Goal: Information Seeking & Learning: Check status

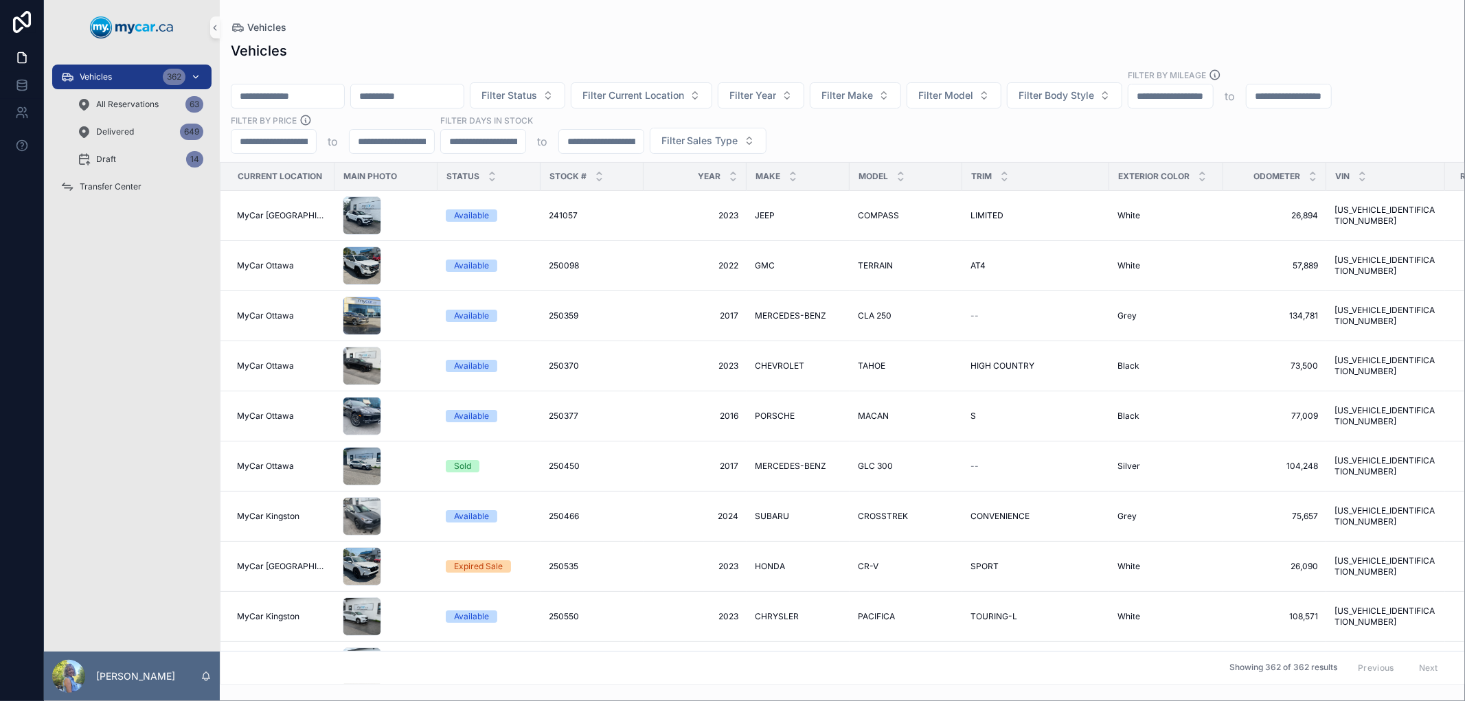
click at [115, 79] on div "Vehicles 362" at bounding box center [131, 77] width 143 height 22
click at [119, 107] on span "All Reservations" at bounding box center [127, 104] width 62 height 11
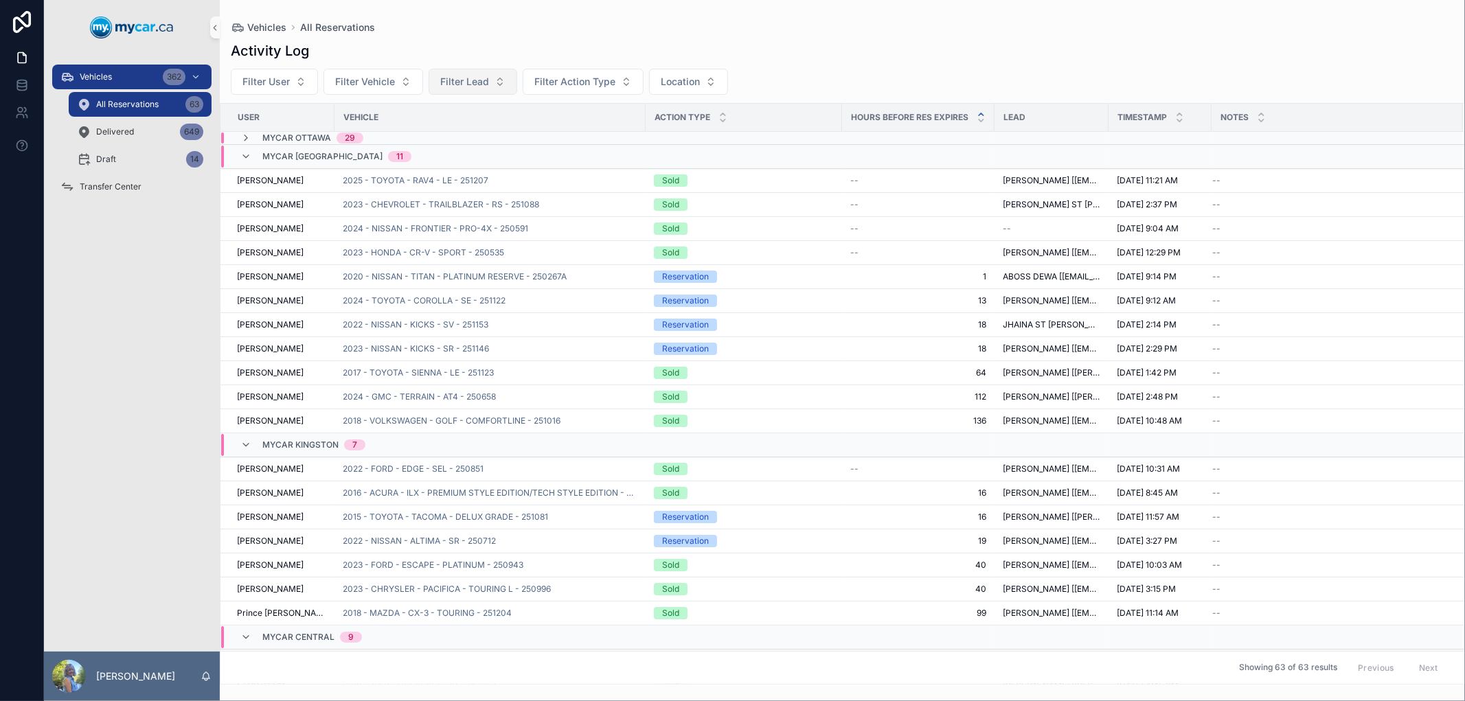
click at [461, 81] on span "Filter Lead" at bounding box center [464, 82] width 49 height 14
click at [415, 108] on input "*******" at bounding box center [480, 110] width 137 height 25
drag, startPoint x: 459, startPoint y: 106, endPoint x: 402, endPoint y: 111, distance: 56.5
click at [402, 111] on div "*******" at bounding box center [472, 110] width 170 height 25
paste input "scrollable content"
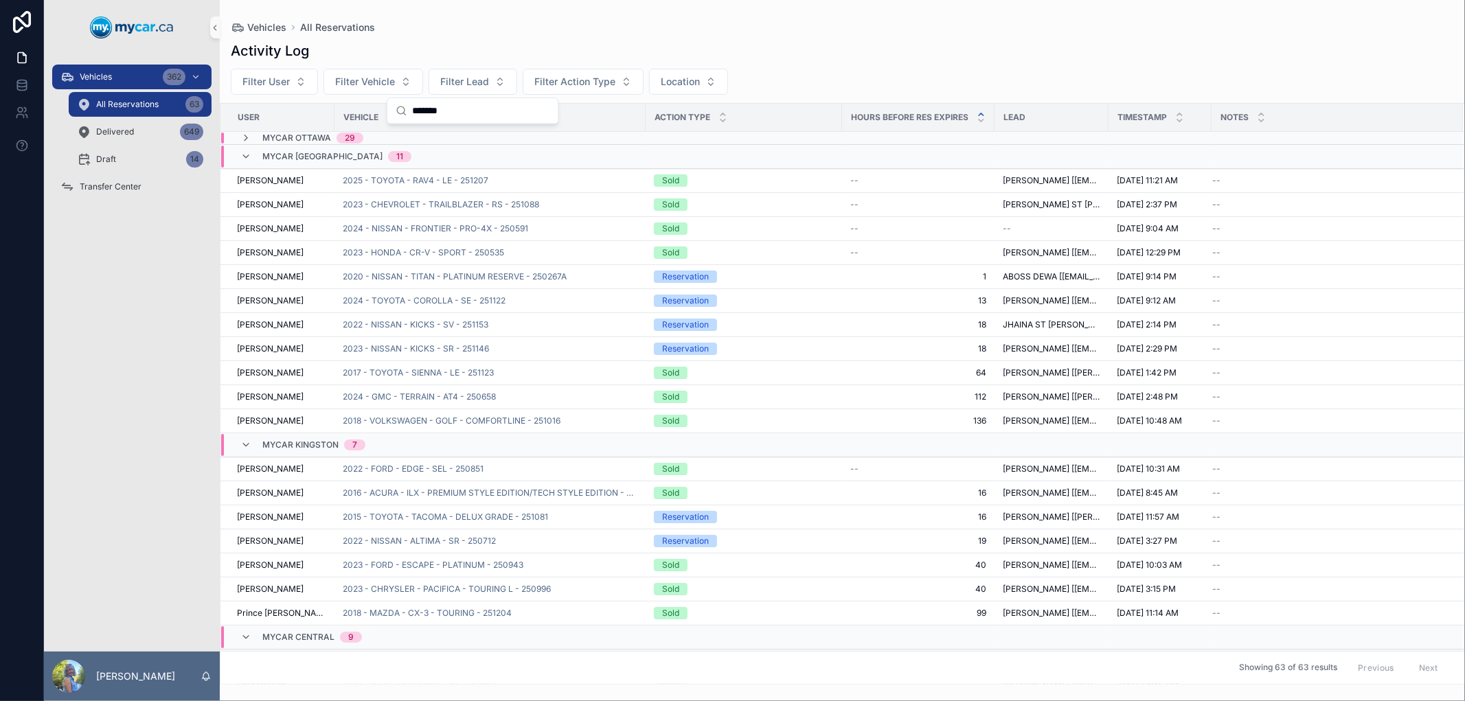
click at [412, 111] on input "*******" at bounding box center [480, 110] width 137 height 25
type input "*******"
click at [106, 71] on span "Vehicles" at bounding box center [96, 76] width 32 height 11
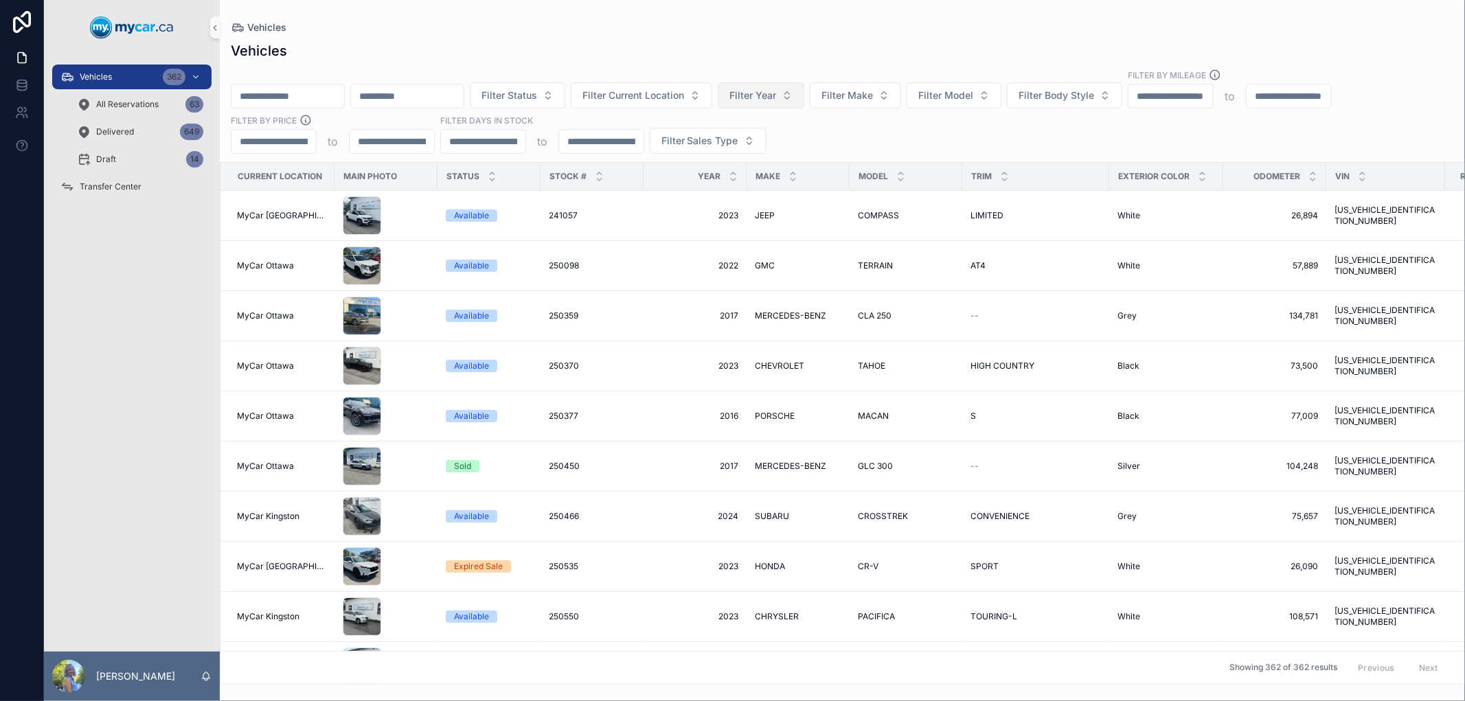
click at [776, 100] on span "Filter Year" at bounding box center [752, 96] width 47 height 14
click at [785, 255] on div "2017" at bounding box center [826, 261] width 165 height 22
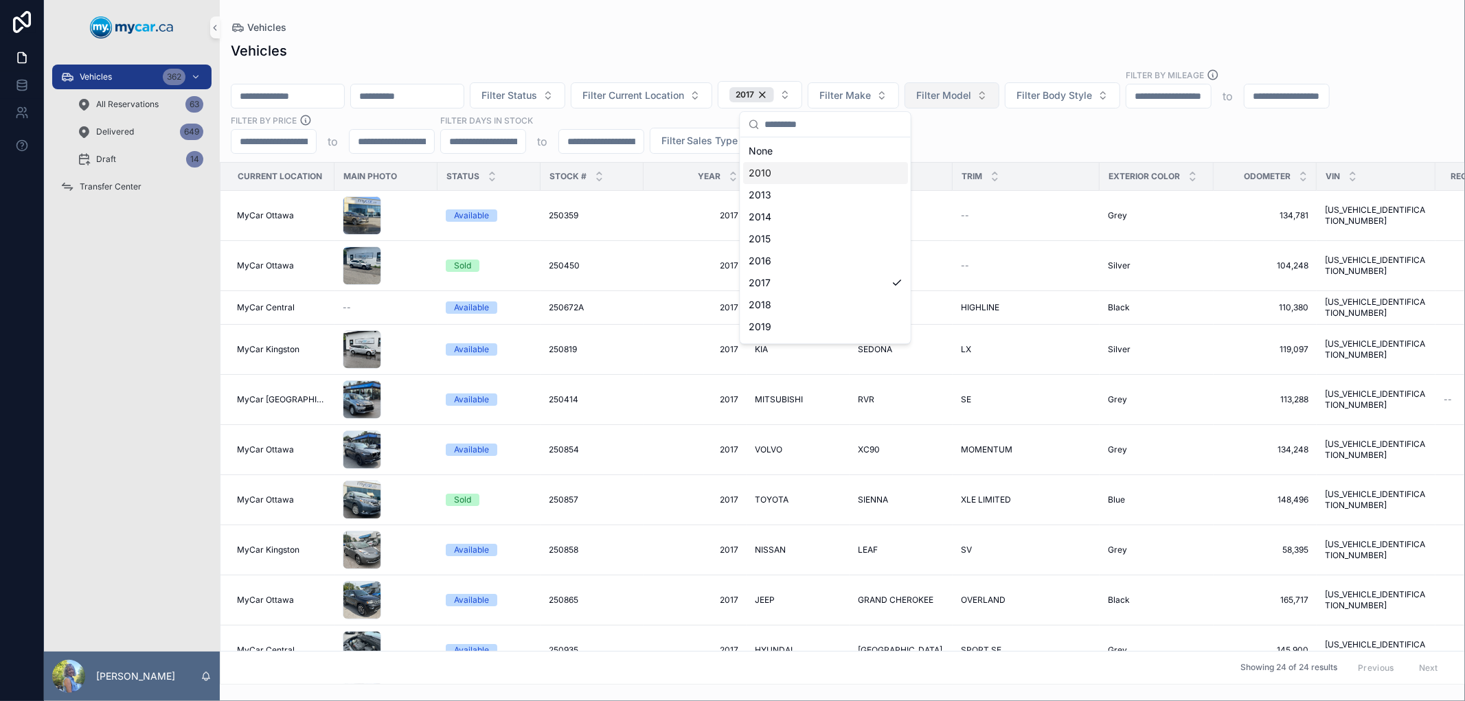
click at [971, 95] on span "Filter Model" at bounding box center [943, 96] width 55 height 14
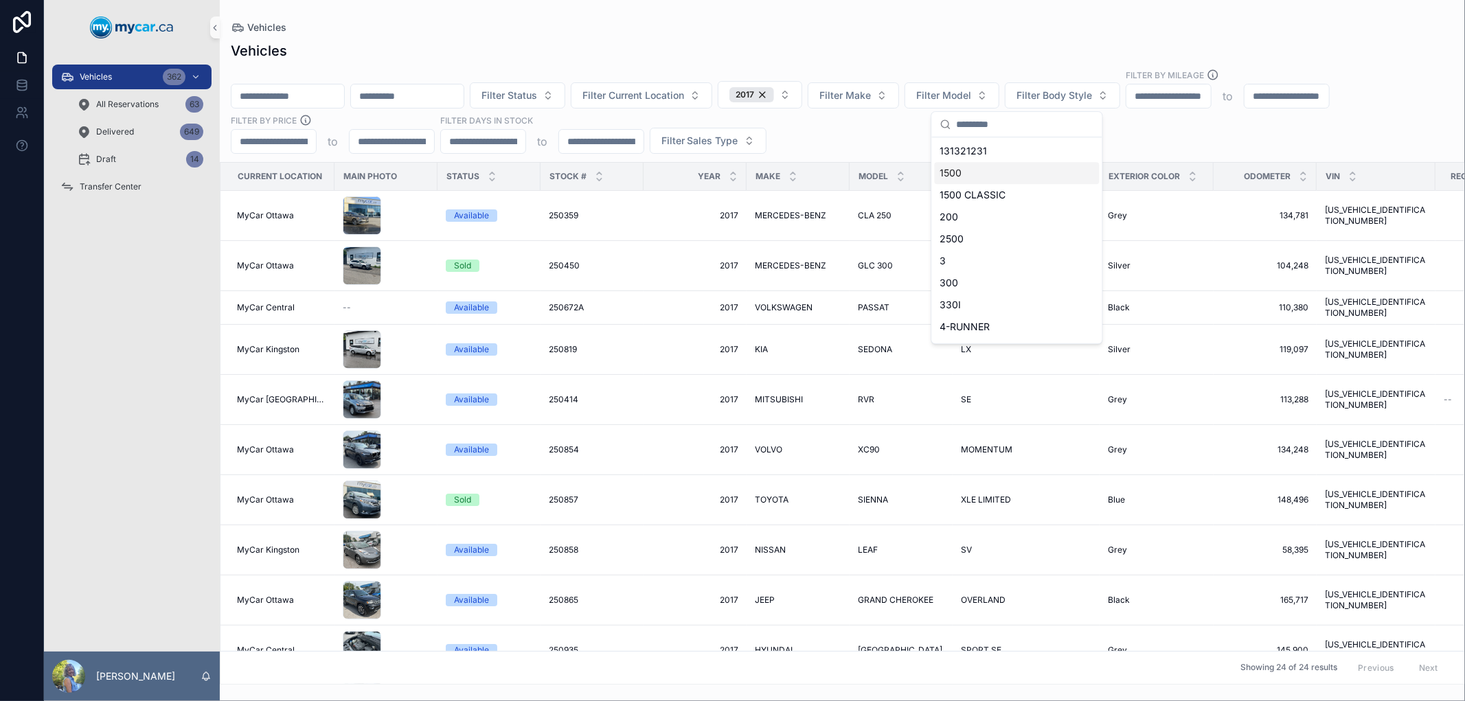
type input "*"
click at [971, 99] on span "Filter Model" at bounding box center [943, 96] width 55 height 14
click at [999, 96] on button "Filter Model" at bounding box center [951, 95] width 95 height 26
type input "*"
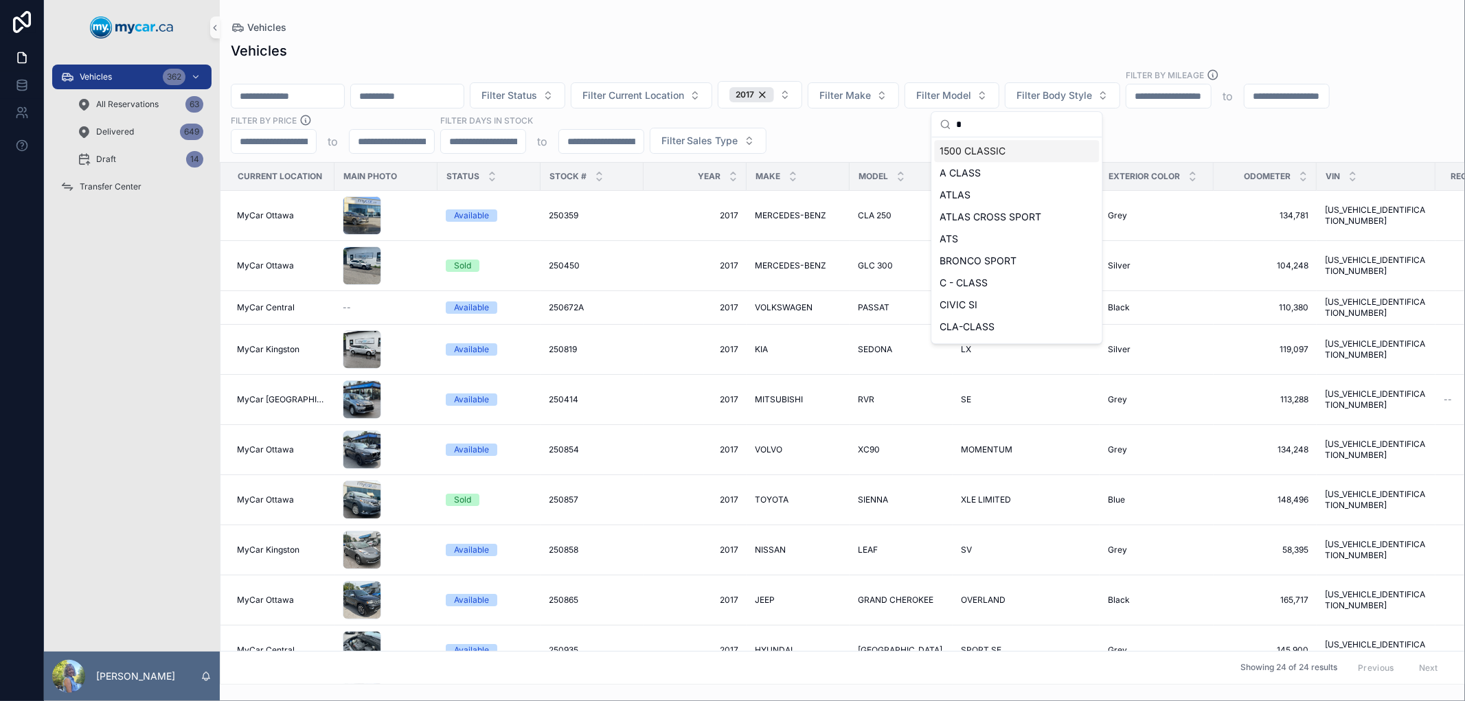
click at [1041, 46] on div "Vehicles" at bounding box center [842, 50] width 1223 height 19
click at [999, 93] on button "Filter Model" at bounding box center [951, 95] width 95 height 26
type input "*"
click at [986, 302] on div "SIENNA" at bounding box center [1017, 298] width 165 height 22
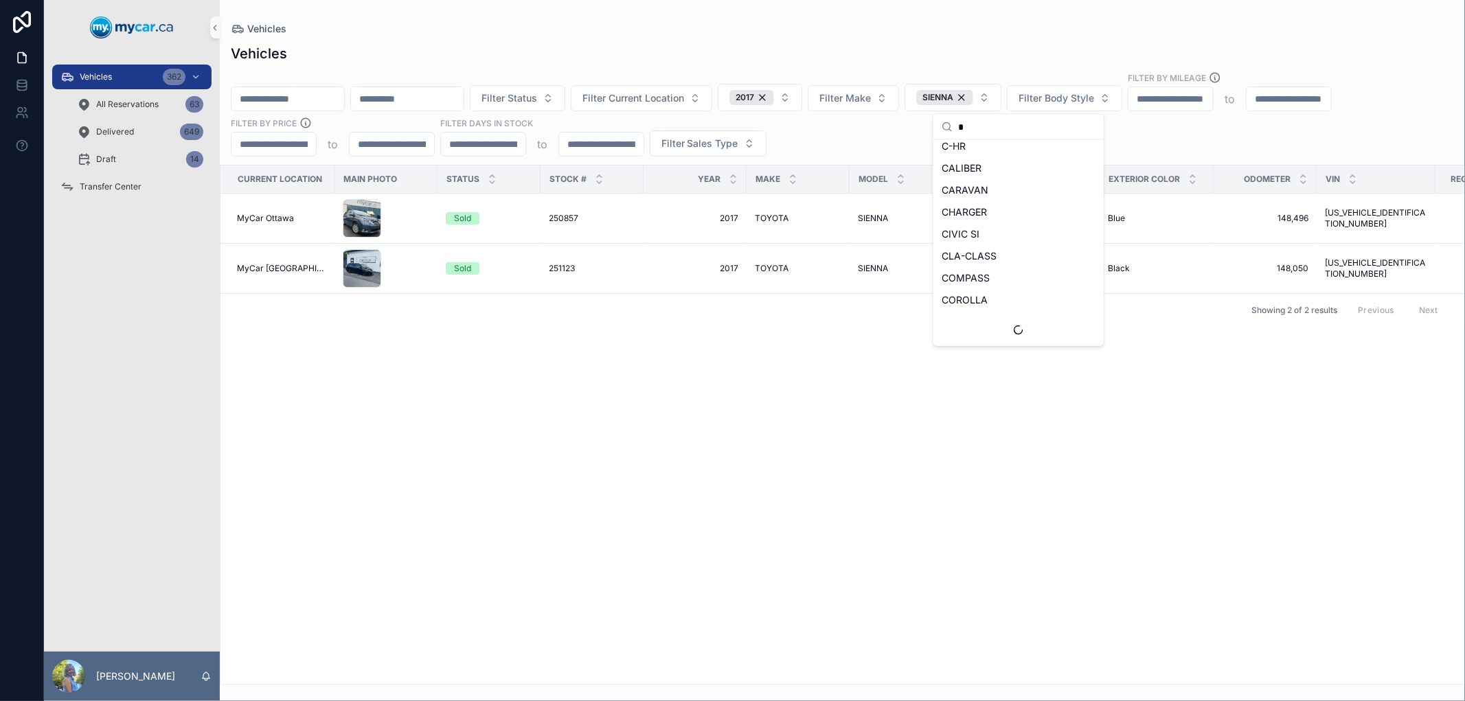
scroll to position [930, 0]
click at [601, 344] on div "Current Location Main Photo Status Stock # Year Make Model Trim Exterior Color …" at bounding box center [842, 425] width 1244 height 519
drag, startPoint x: 543, startPoint y: 271, endPoint x: 573, endPoint y: 271, distance: 30.2
click at [573, 271] on td "251123 251123" at bounding box center [591, 269] width 103 height 50
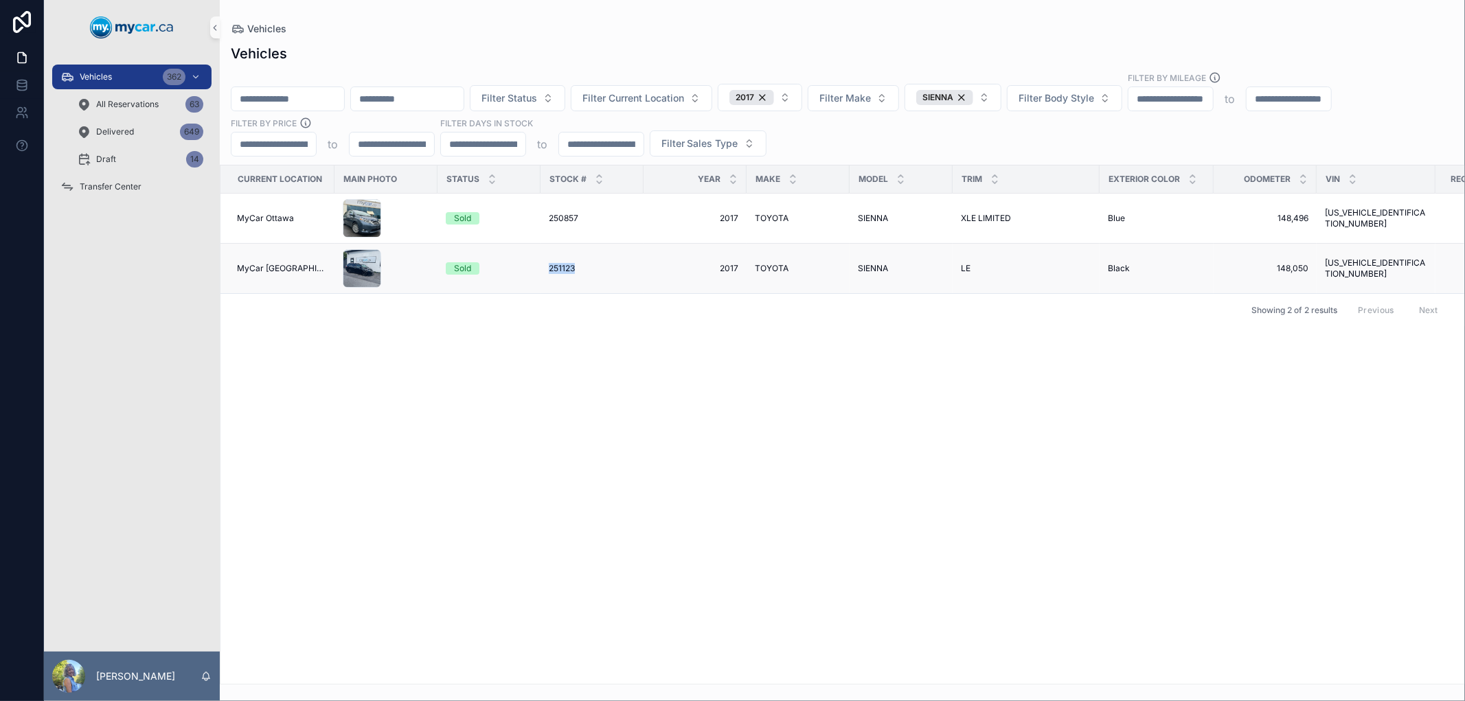
copy span "251123"
click at [552, 264] on span "251123" at bounding box center [562, 268] width 26 height 11
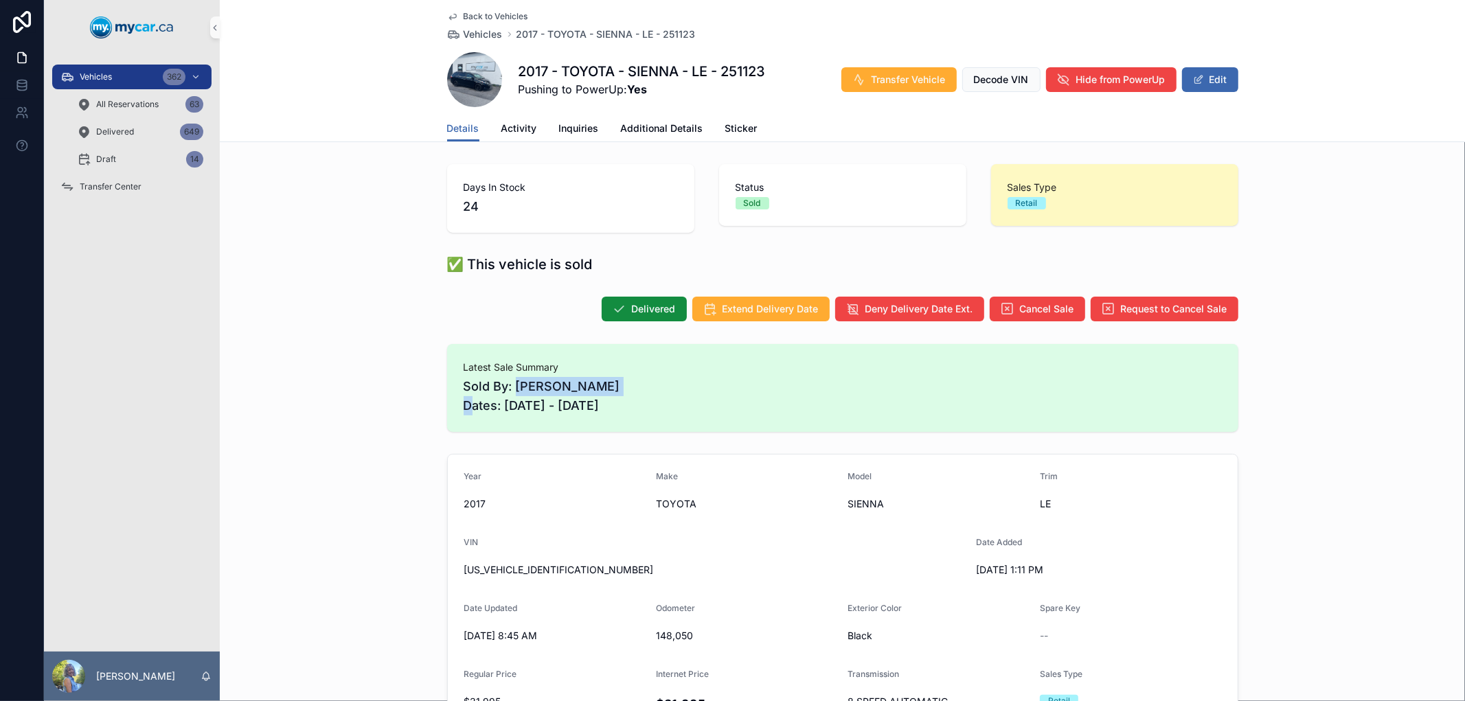
drag, startPoint x: 614, startPoint y: 383, endPoint x: 508, endPoint y: 383, distance: 105.8
click at [508, 383] on span "Sold By: [PERSON_NAME] Dates: [DATE] - [DATE]" at bounding box center [843, 396] width 758 height 38
copy span "[PERSON_NAME]"
click at [102, 74] on span "Vehicles" at bounding box center [96, 76] width 32 height 11
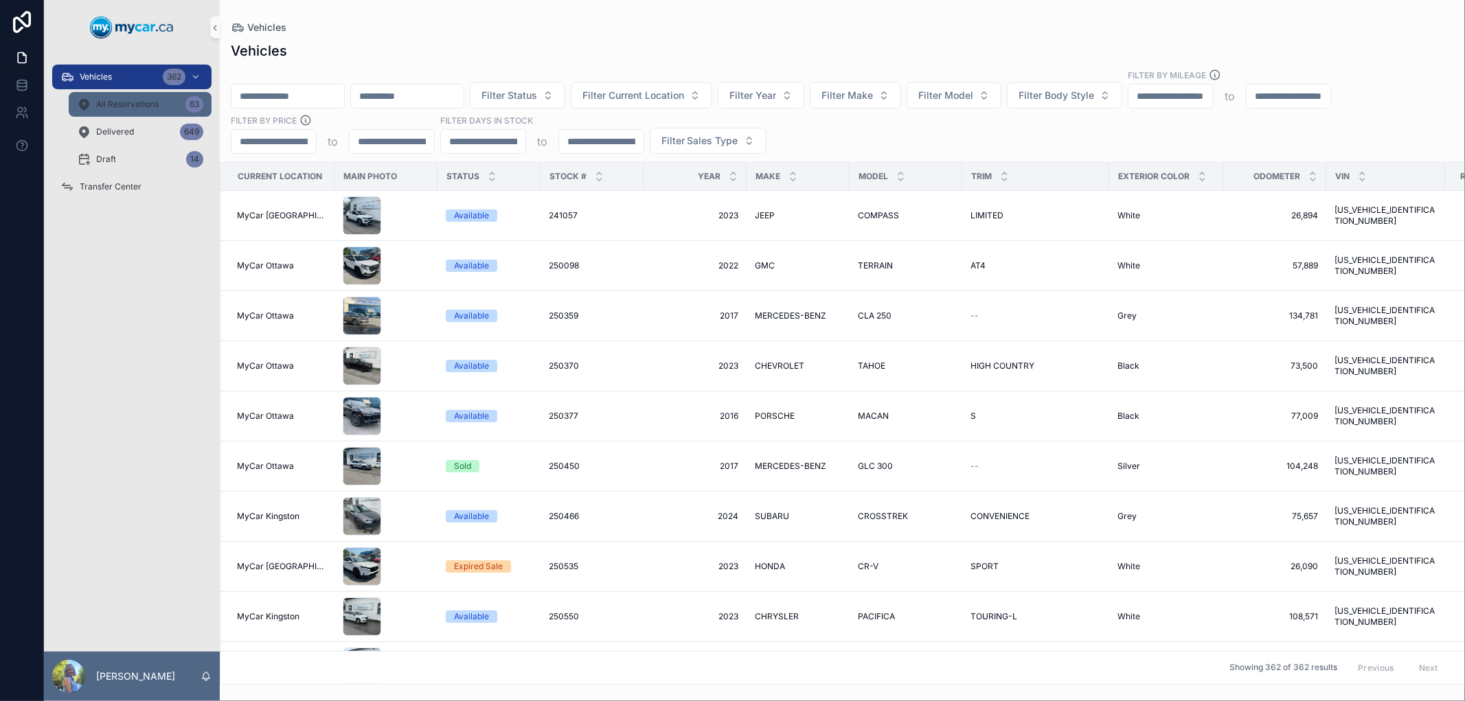
click at [169, 105] on div "All Reservations 63" at bounding box center [140, 104] width 126 height 22
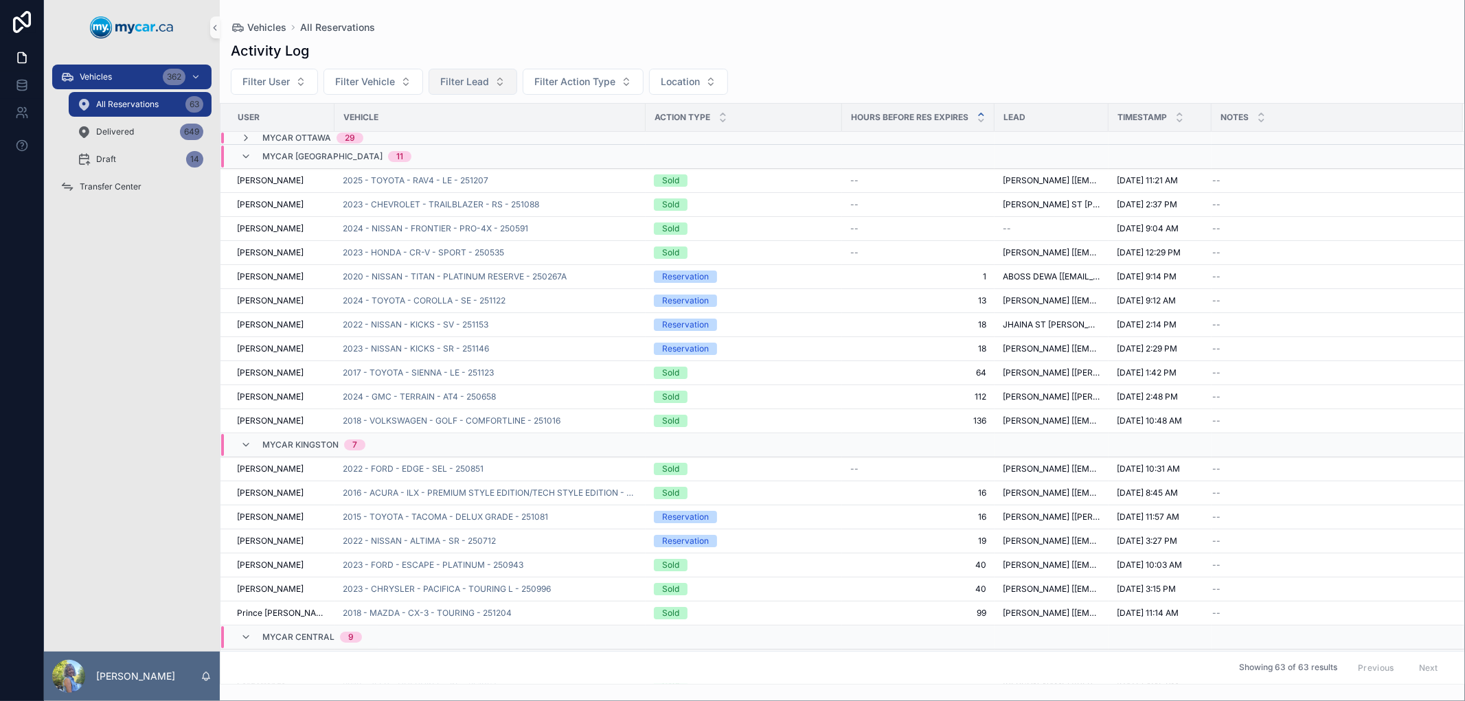
click at [471, 83] on span "Filter Lead" at bounding box center [464, 82] width 49 height 14
type input "**********"
click at [452, 132] on span "[PERSON_NAME] ST [PERSON_NAME] [[EMAIL_ADDRESS][DOMAIN_NAME]]" at bounding box center [464, 137] width 137 height 14
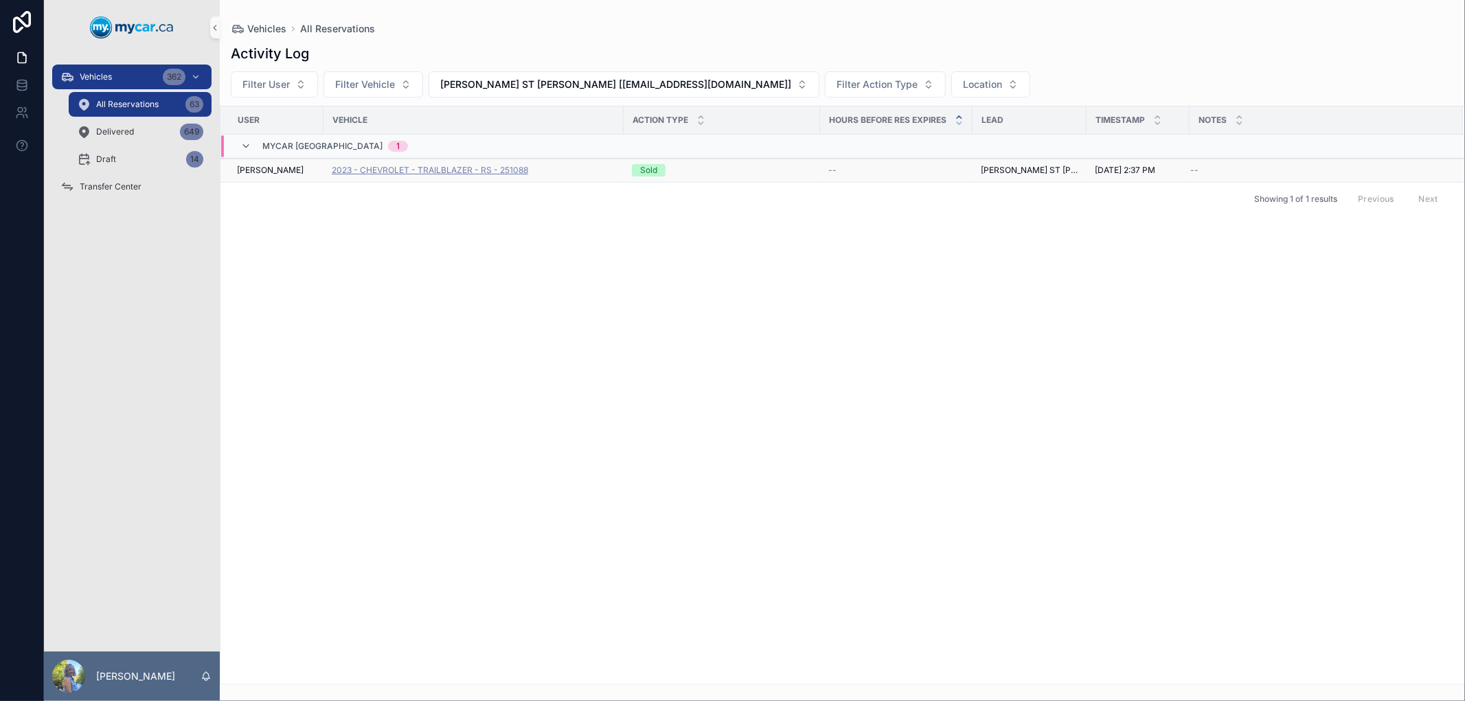
click at [451, 166] on span "2023 - CHEVROLET - TRAILBLAZER - RS - 251088" at bounding box center [430, 170] width 196 height 11
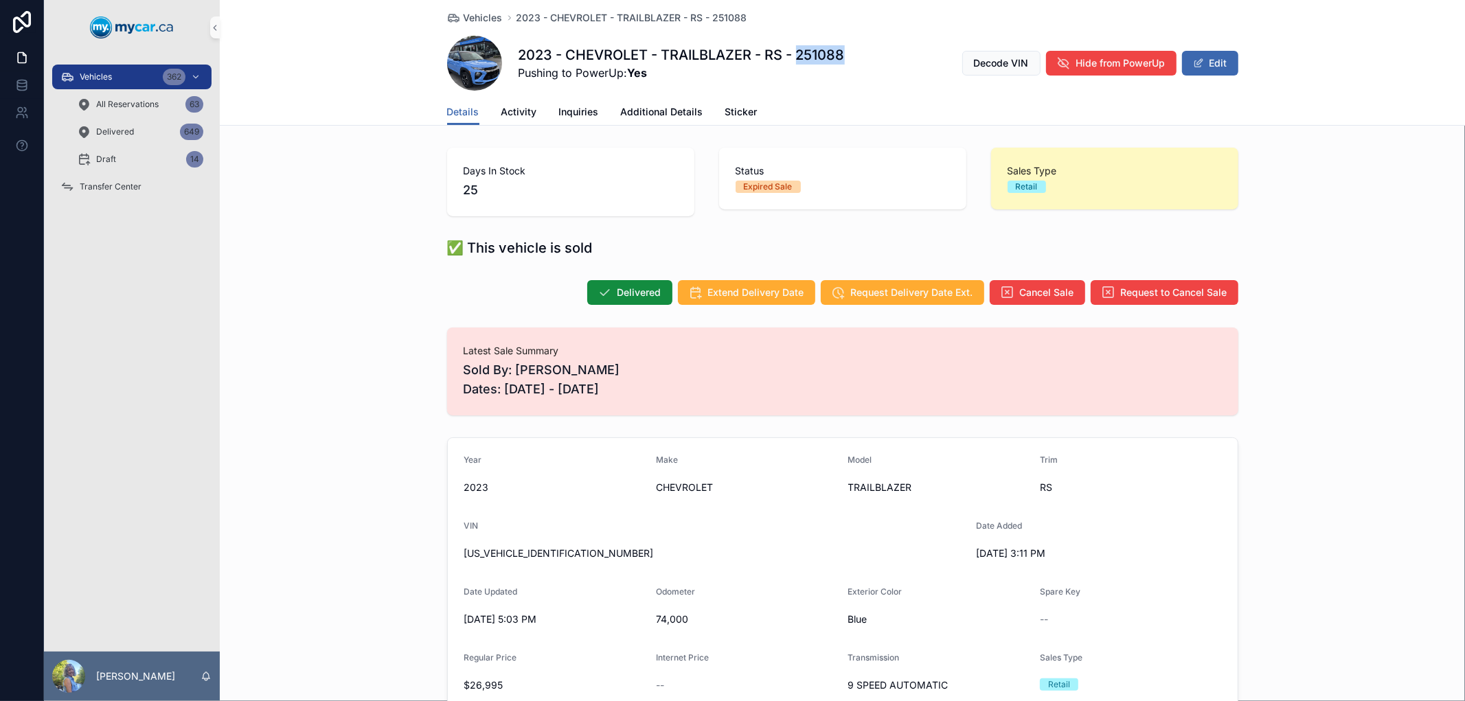
drag, startPoint x: 862, startPoint y: 56, endPoint x: 797, endPoint y: 54, distance: 65.3
click at [797, 54] on div "2023 - CHEVROLET - TRAILBLAZER - RS - 251088 Pushing to PowerUp: Yes Decode VIN…" at bounding box center [842, 63] width 791 height 55
copy h1 "251088"
drag, startPoint x: 584, startPoint y: 365, endPoint x: 512, endPoint y: 365, distance: 72.8
click at [512, 365] on span "Sold By: [PERSON_NAME] Dates: [DATE] - [DATE]" at bounding box center [843, 380] width 758 height 38
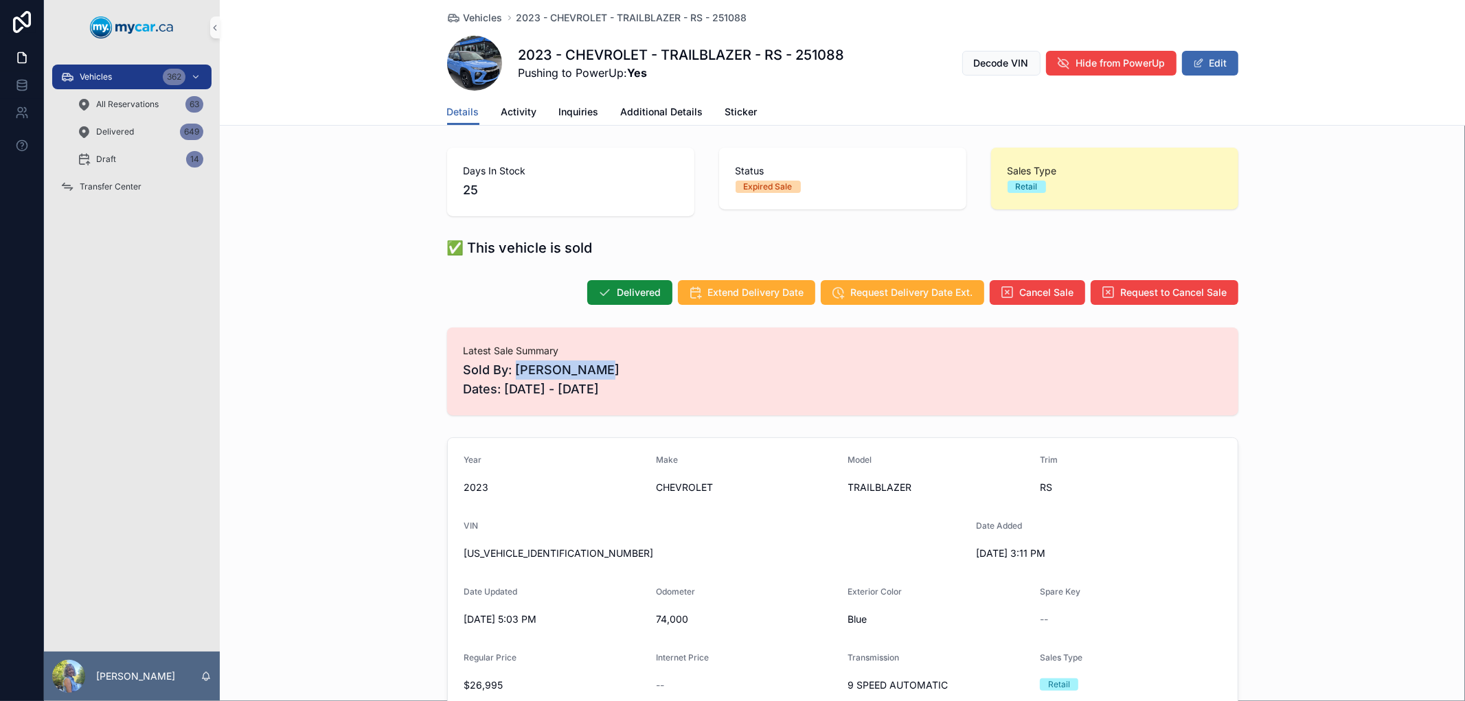
copy span "[PERSON_NAME]"
click at [109, 98] on div "All Reservations 63" at bounding box center [140, 104] width 126 height 22
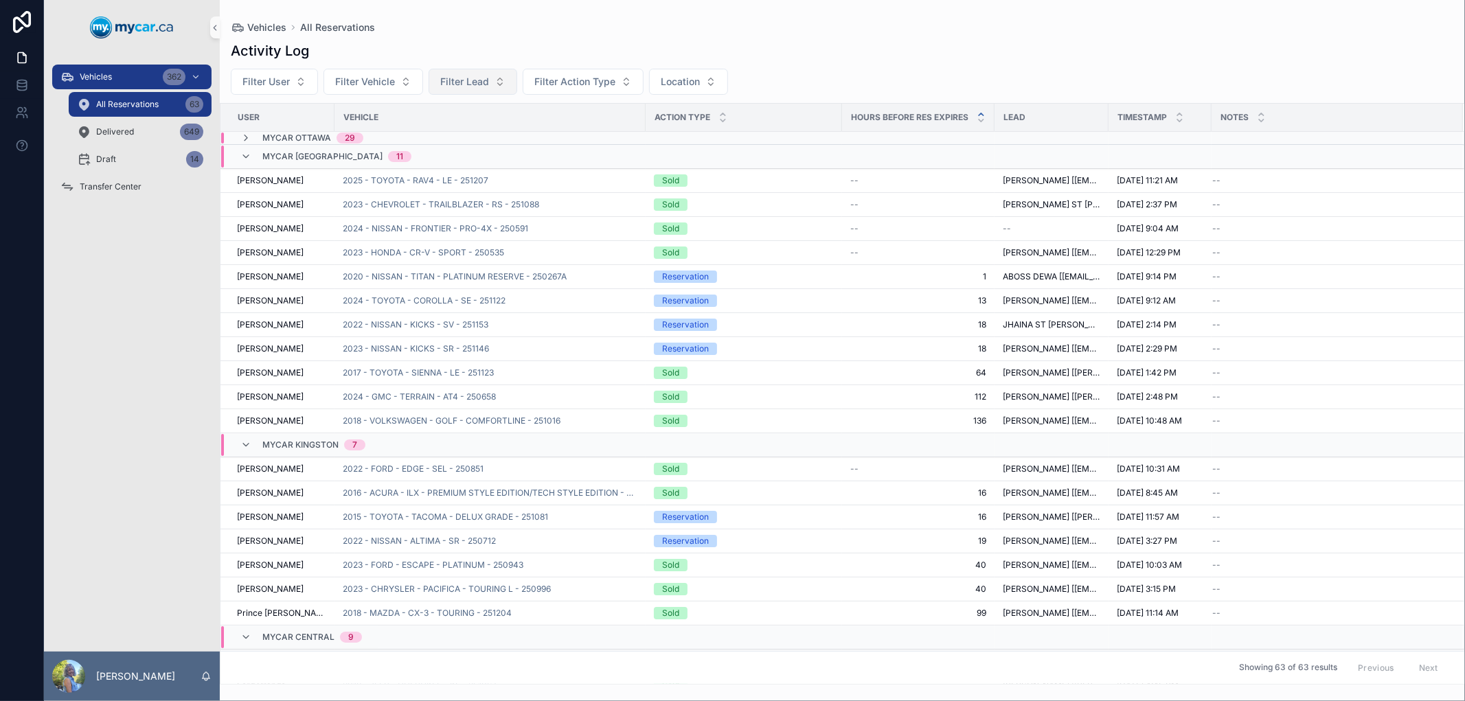
click at [474, 85] on span "Filter Lead" at bounding box center [464, 82] width 49 height 14
drag, startPoint x: 442, startPoint y: 109, endPoint x: 408, endPoint y: 113, distance: 34.6
click at [408, 113] on div "**********" at bounding box center [472, 110] width 170 height 25
type input "**********"
click at [588, 38] on div "Activity Log Filter User Filter Vehicle Filter Lead Filter Action Type Location…" at bounding box center [842, 359] width 1245 height 652
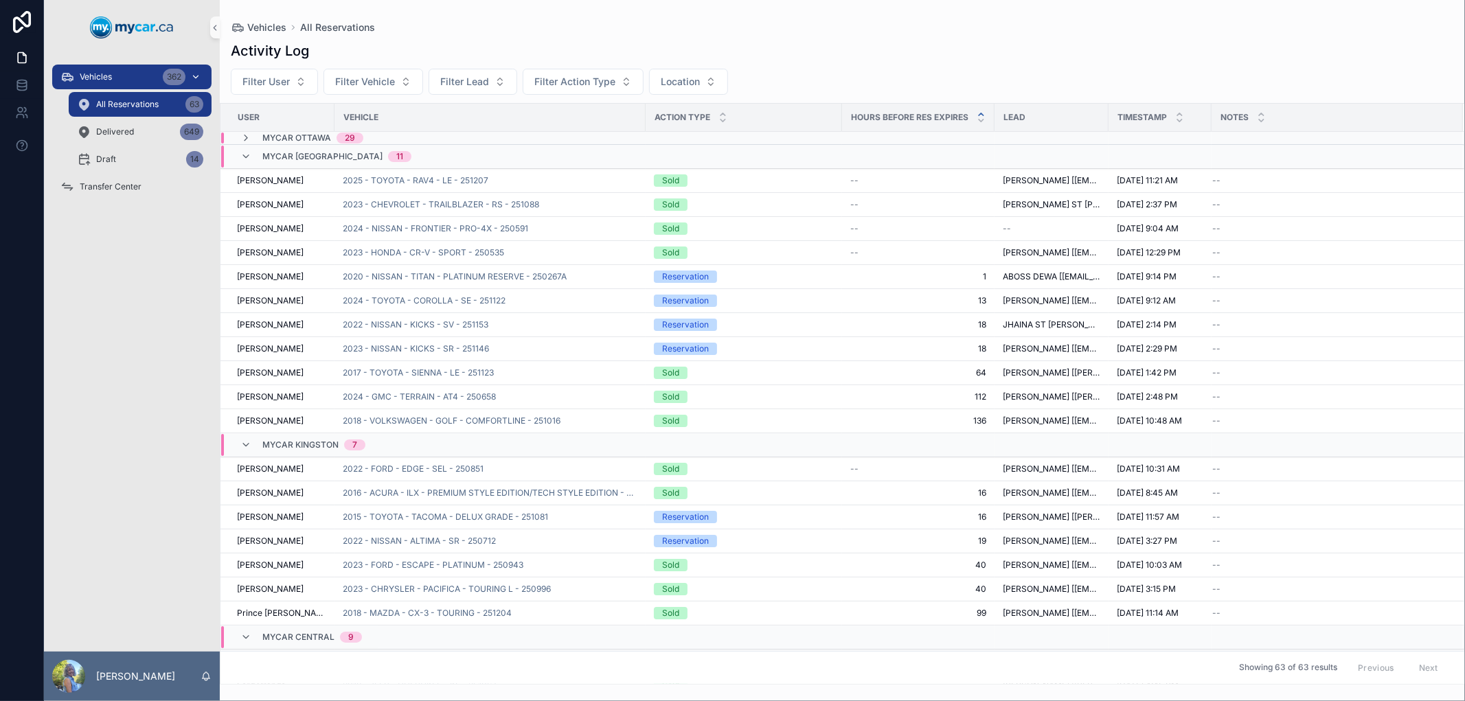
click at [115, 74] on div "Vehicles 362" at bounding box center [131, 77] width 143 height 22
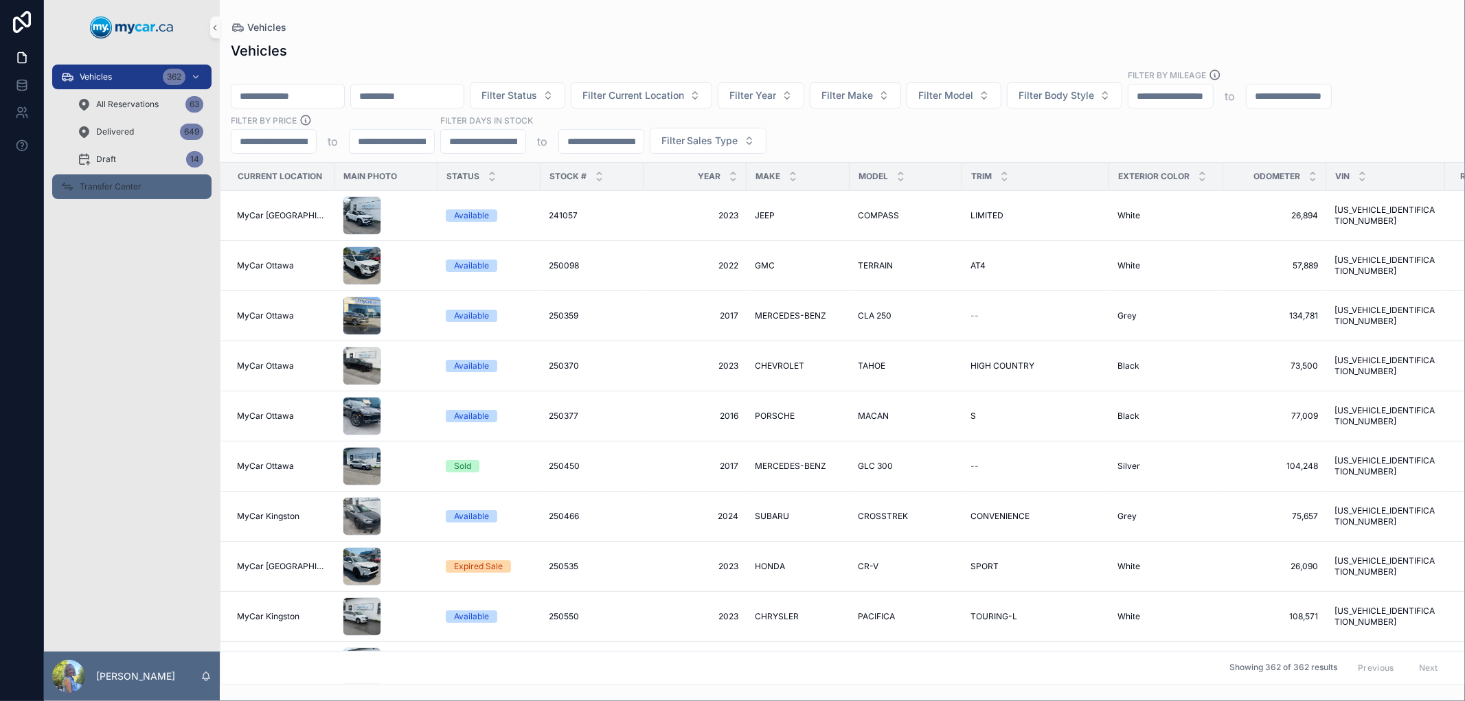
click at [112, 190] on span "Transfer Center" at bounding box center [111, 186] width 62 height 11
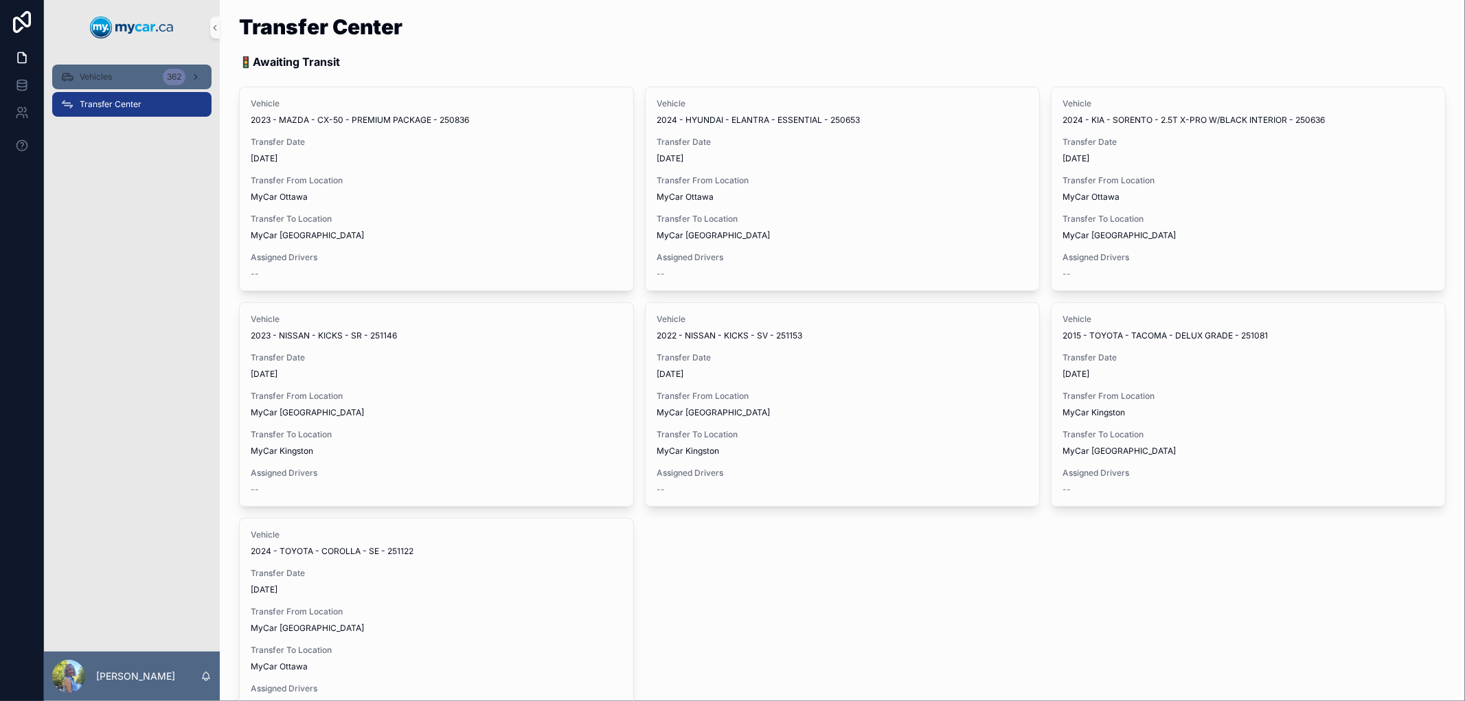
click at [119, 78] on div "Vehicles 362" at bounding box center [131, 77] width 143 height 22
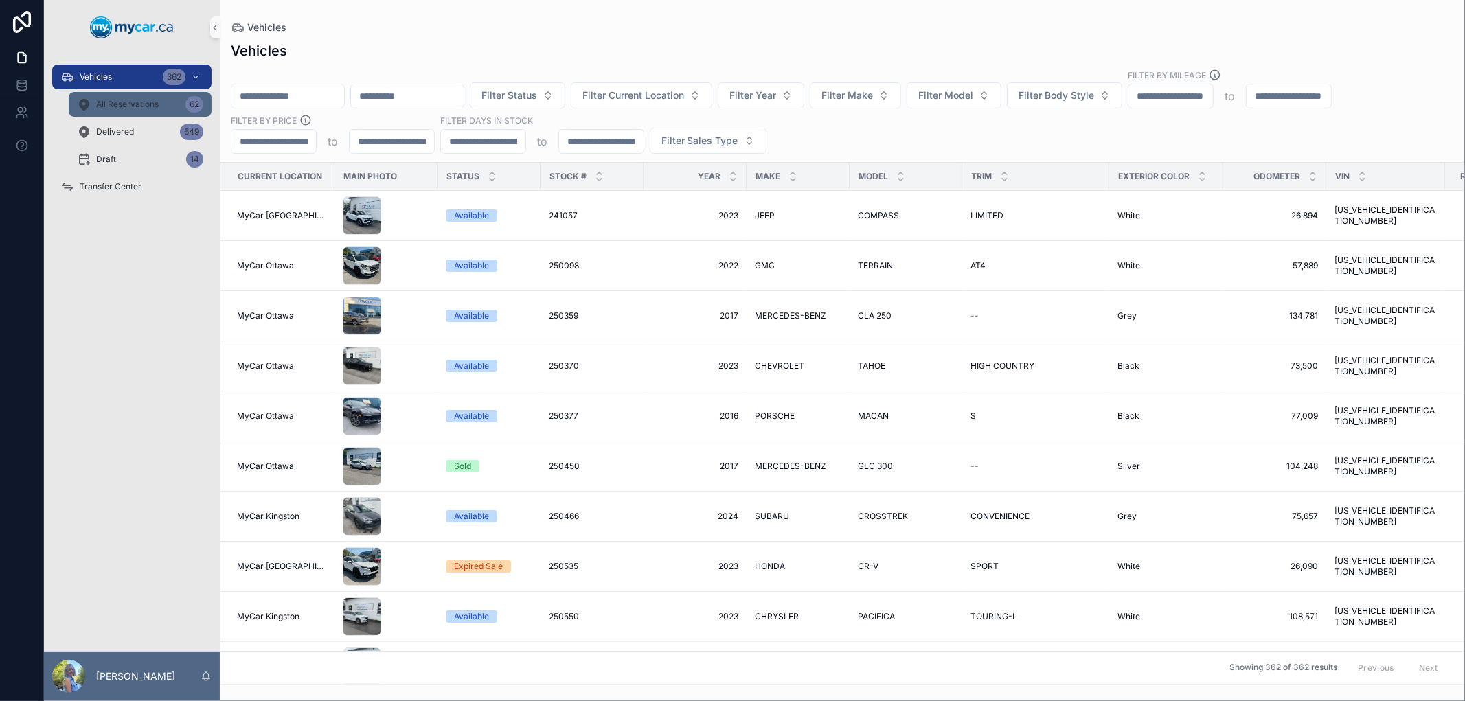
click at [135, 108] on span "All Reservations" at bounding box center [127, 104] width 62 height 11
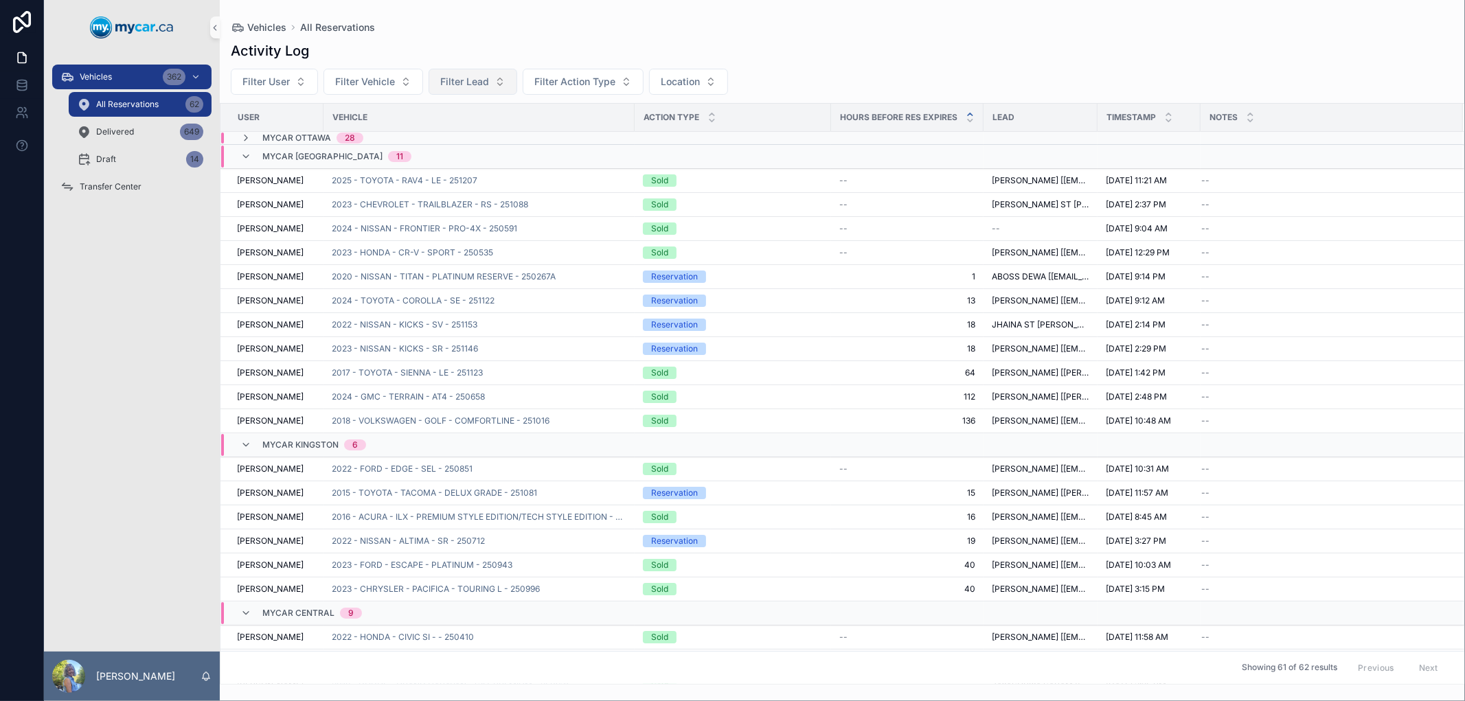
click at [467, 77] on span "Filter Lead" at bounding box center [464, 82] width 49 height 14
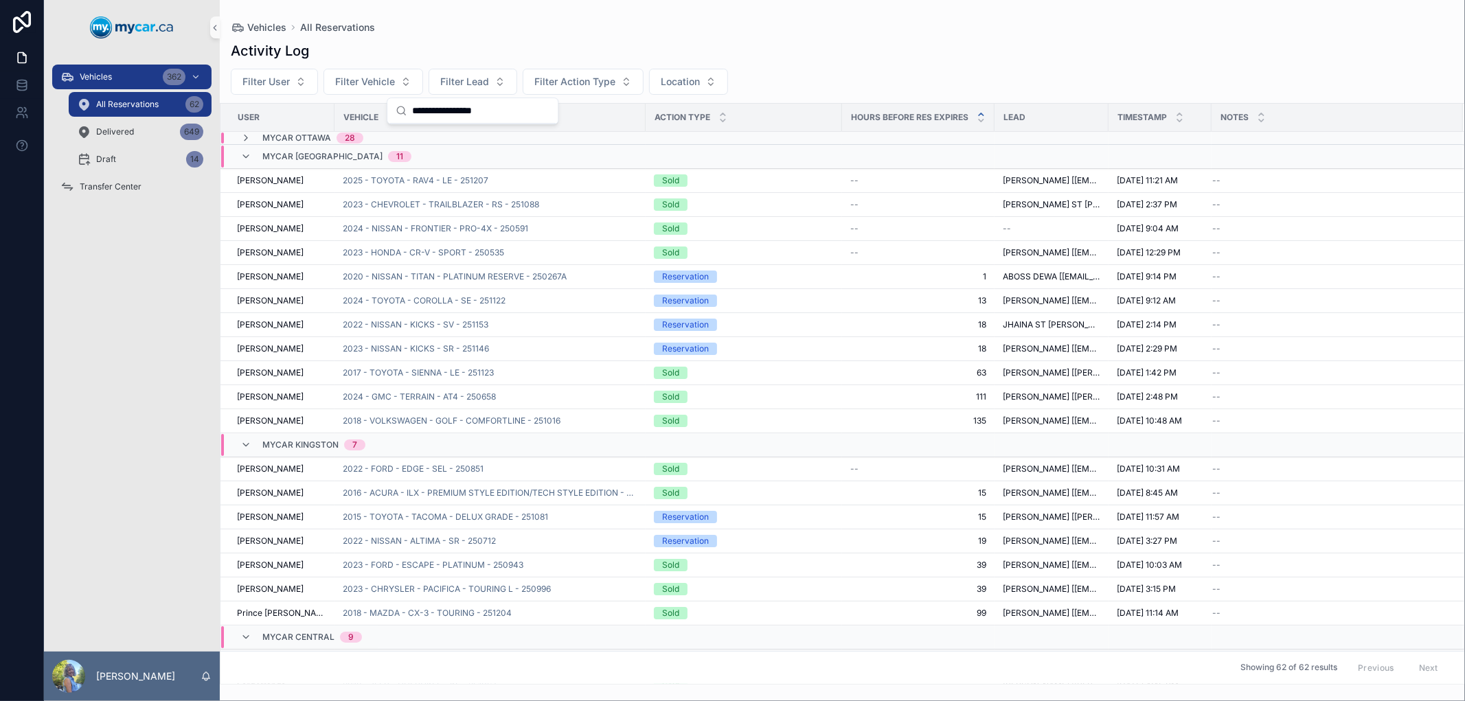
drag, startPoint x: 520, startPoint y: 111, endPoint x: 446, endPoint y: 114, distance: 73.6
click at [446, 114] on input "**********" at bounding box center [480, 110] width 137 height 25
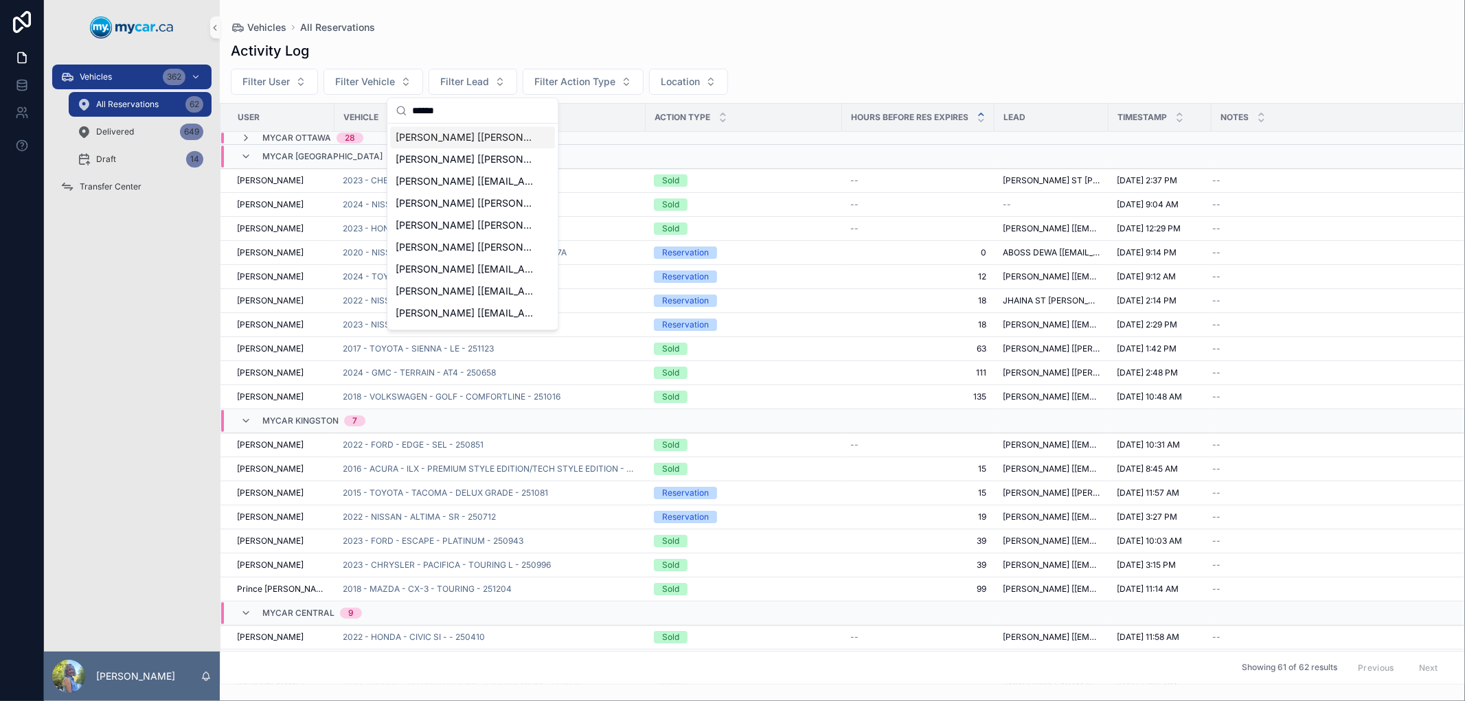
type input "******"
click at [447, 136] on span "[PERSON_NAME] [[PERSON_NAME][EMAIL_ADDRESS][PERSON_NAME][DOMAIN_NAME]]" at bounding box center [464, 137] width 137 height 14
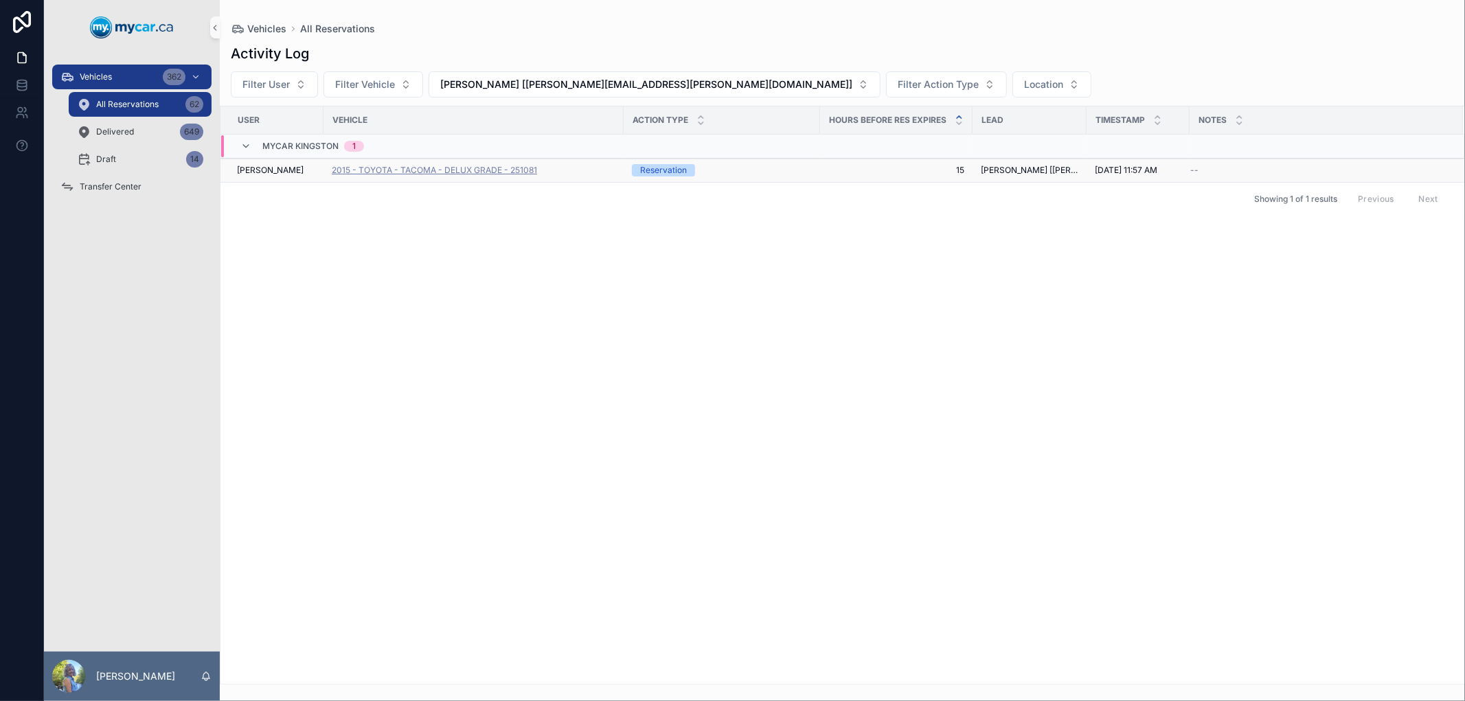
click at [510, 170] on span "2015 - TOYOTA - TACOMA - DELUX GRADE - 251081" at bounding box center [434, 170] width 205 height 11
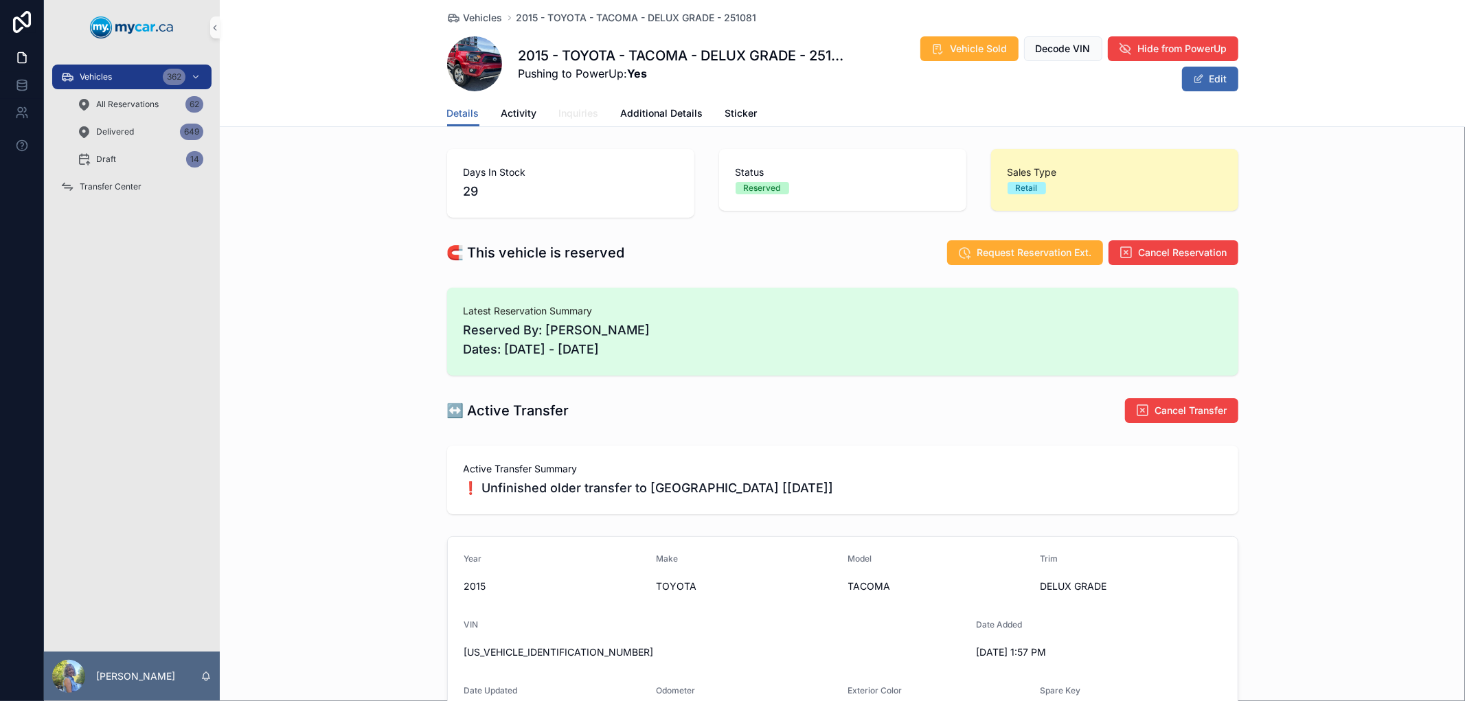
click at [572, 113] on span "Inquiries" at bounding box center [579, 113] width 40 height 14
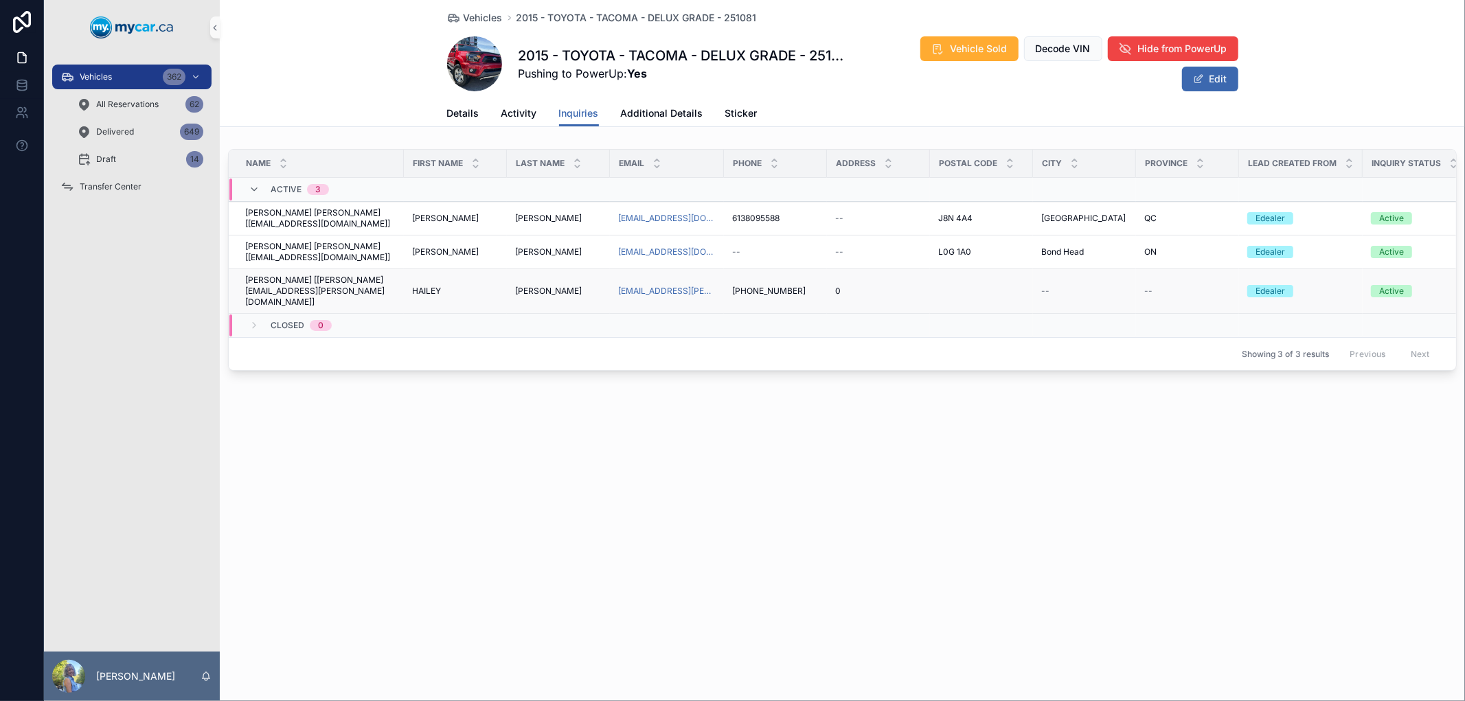
click at [529, 286] on span "[PERSON_NAME]" at bounding box center [548, 291] width 67 height 11
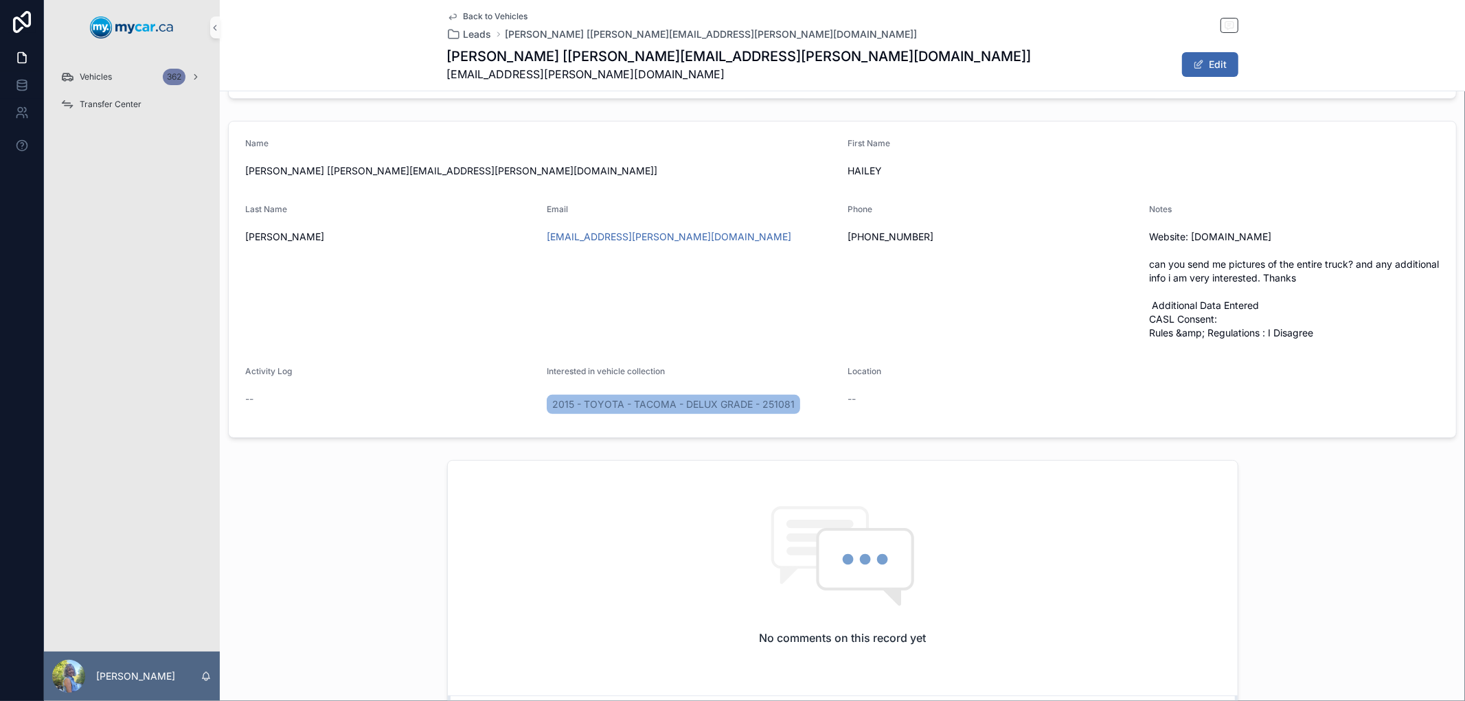
scroll to position [229, 0]
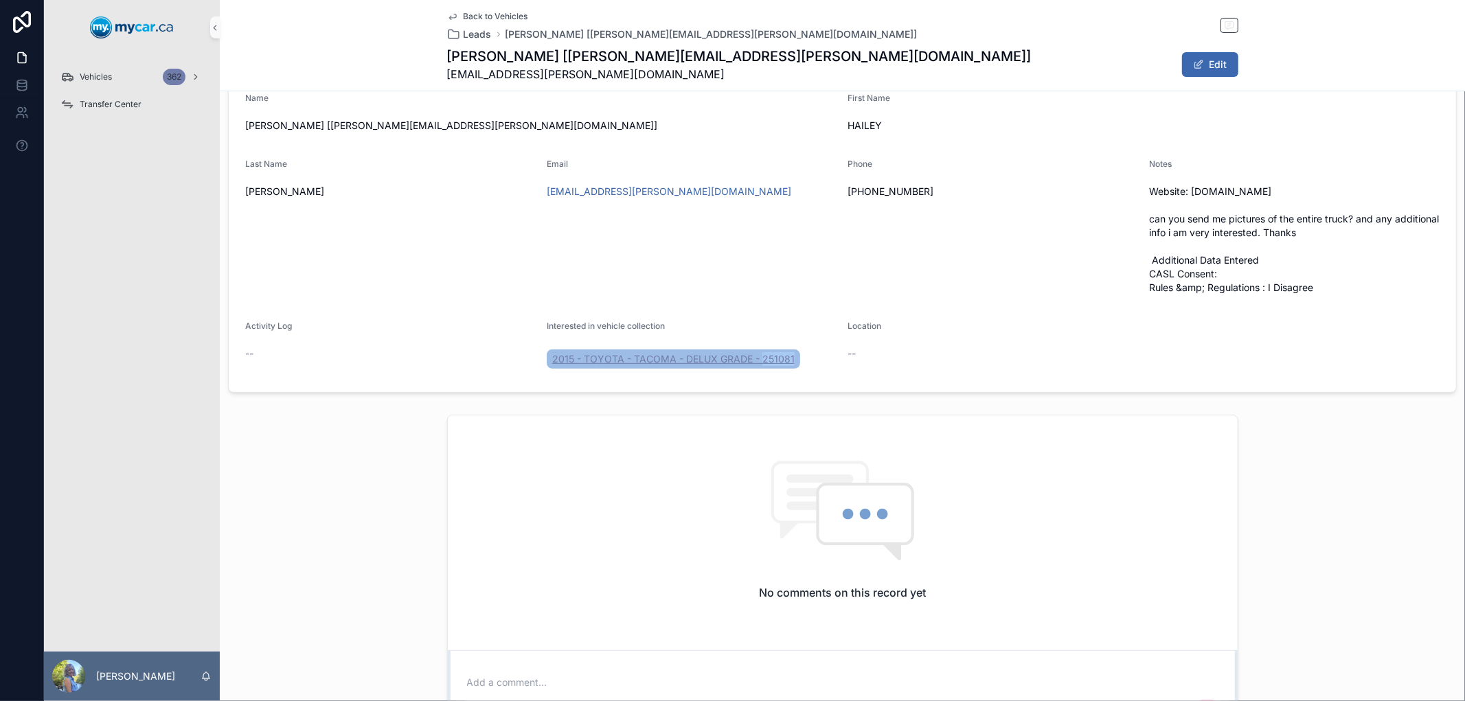
drag, startPoint x: 808, startPoint y: 362, endPoint x: 757, endPoint y: 362, distance: 50.8
click at [757, 362] on div "2015 - TOYOTA - TACOMA - DELUX GRADE - 251081" at bounding box center [692, 359] width 291 height 25
copy span "251081"
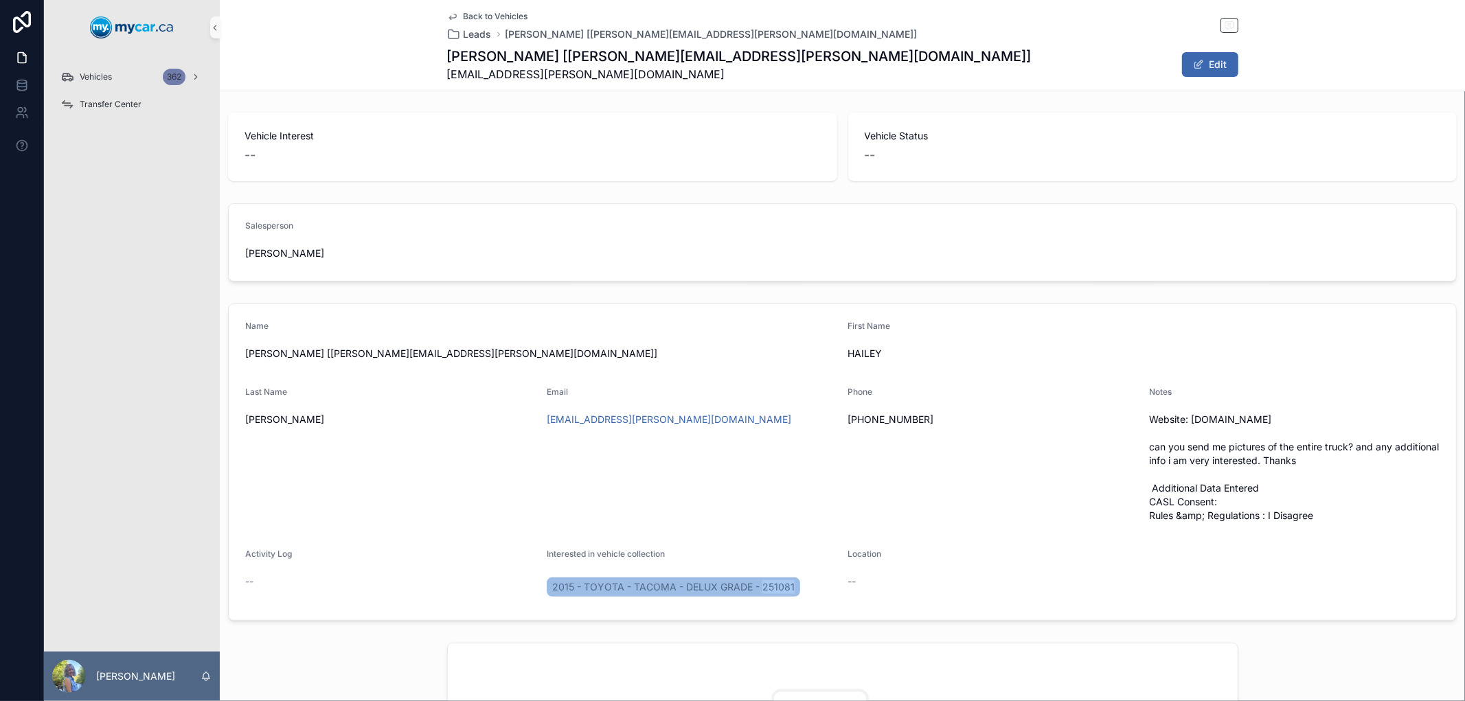
scroll to position [0, 0]
click at [212, 26] on icon "scrollable content" at bounding box center [215, 28] width 10 height 10
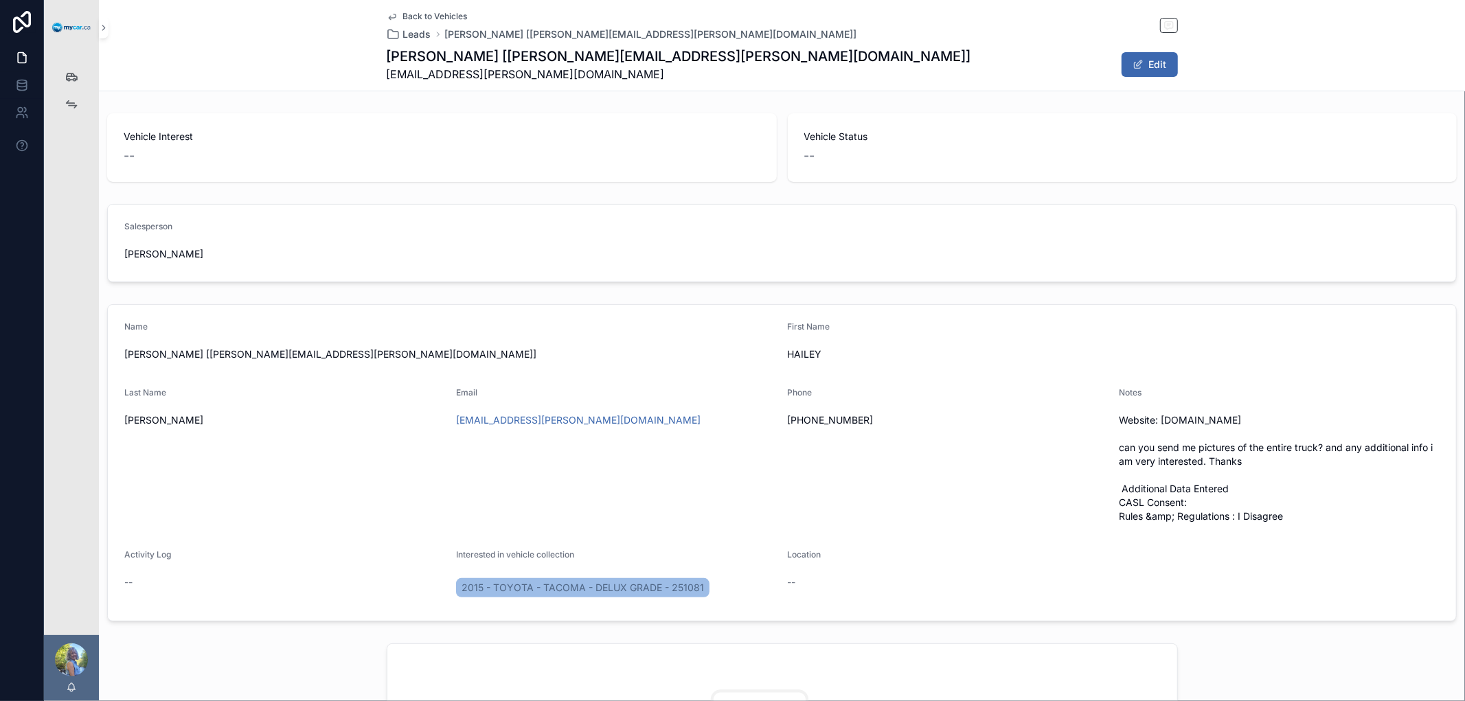
click at [194, 37] on div "Back to Vehicles Leads [PERSON_NAME] [[PERSON_NAME][EMAIL_ADDRESS][PERSON_NAME]…" at bounding box center [782, 45] width 1366 height 91
click at [106, 25] on icon "scrollable content" at bounding box center [104, 28] width 10 height 10
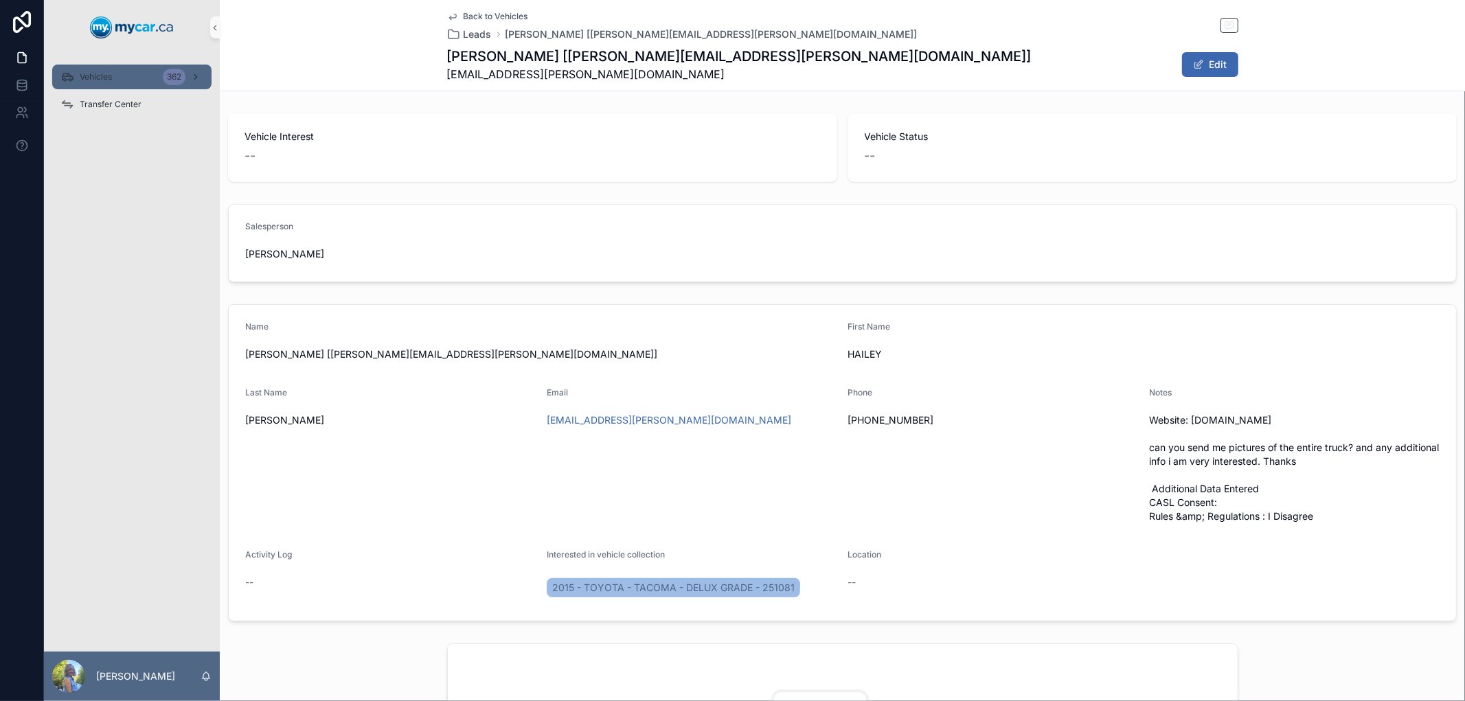
click at [104, 76] on span "Vehicles" at bounding box center [96, 76] width 32 height 11
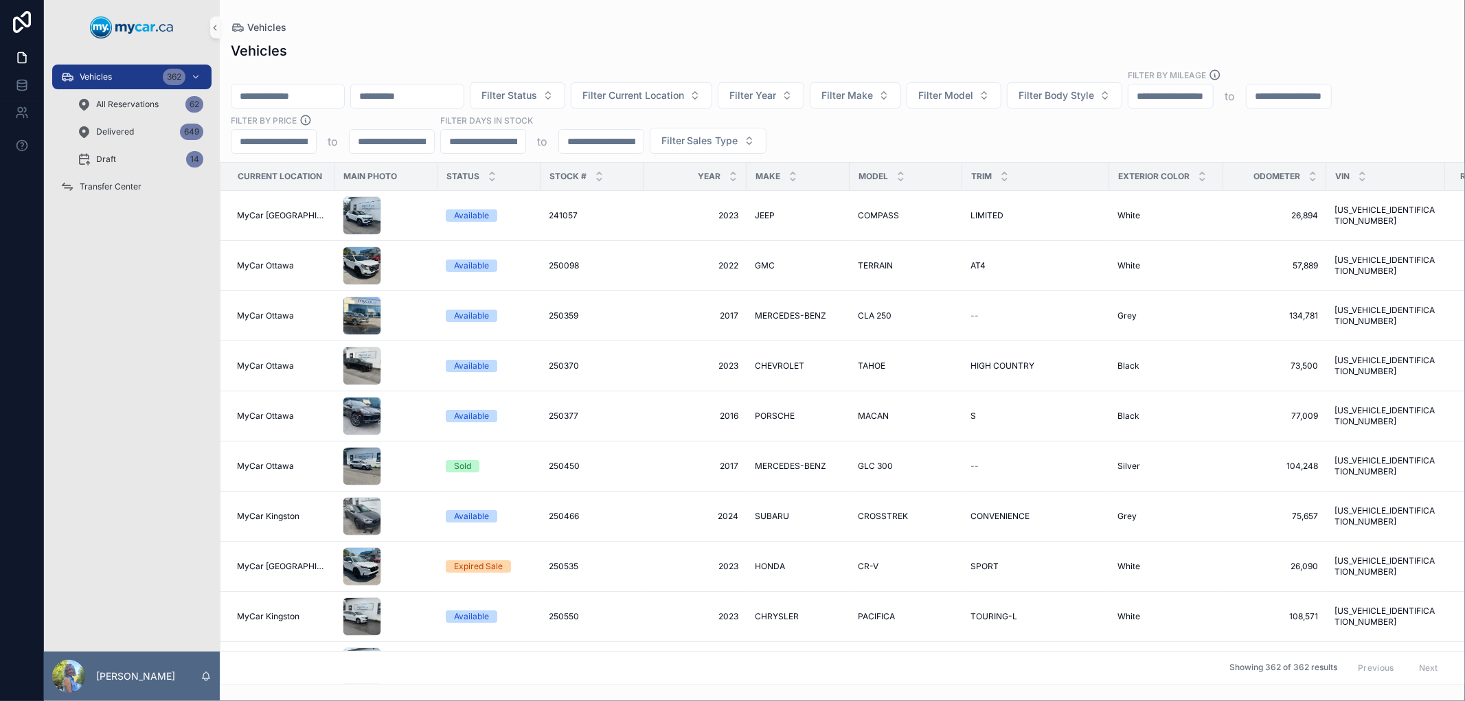
click at [328, 100] on input "scrollable content" at bounding box center [287, 96] width 113 height 19
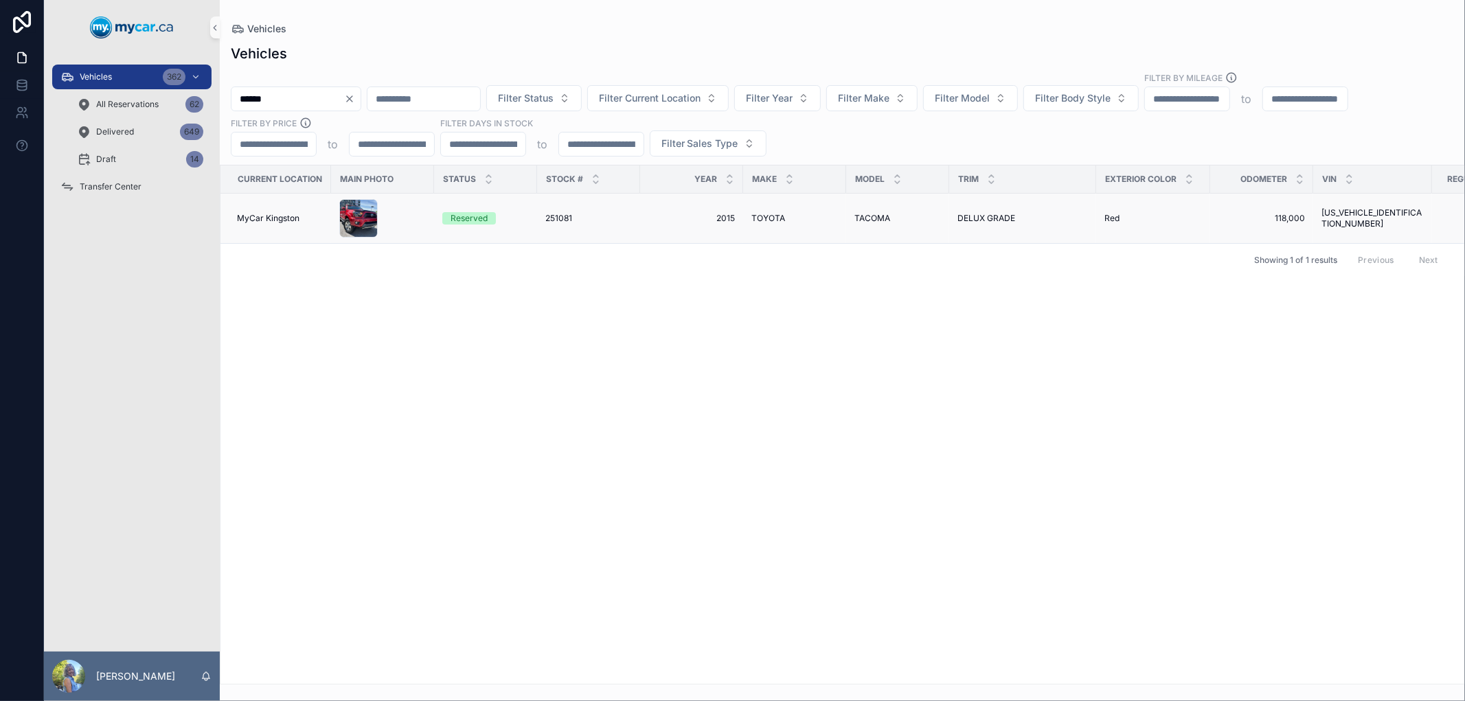
type input "******"
click at [484, 218] on div "Reserved" at bounding box center [469, 218] width 37 height 12
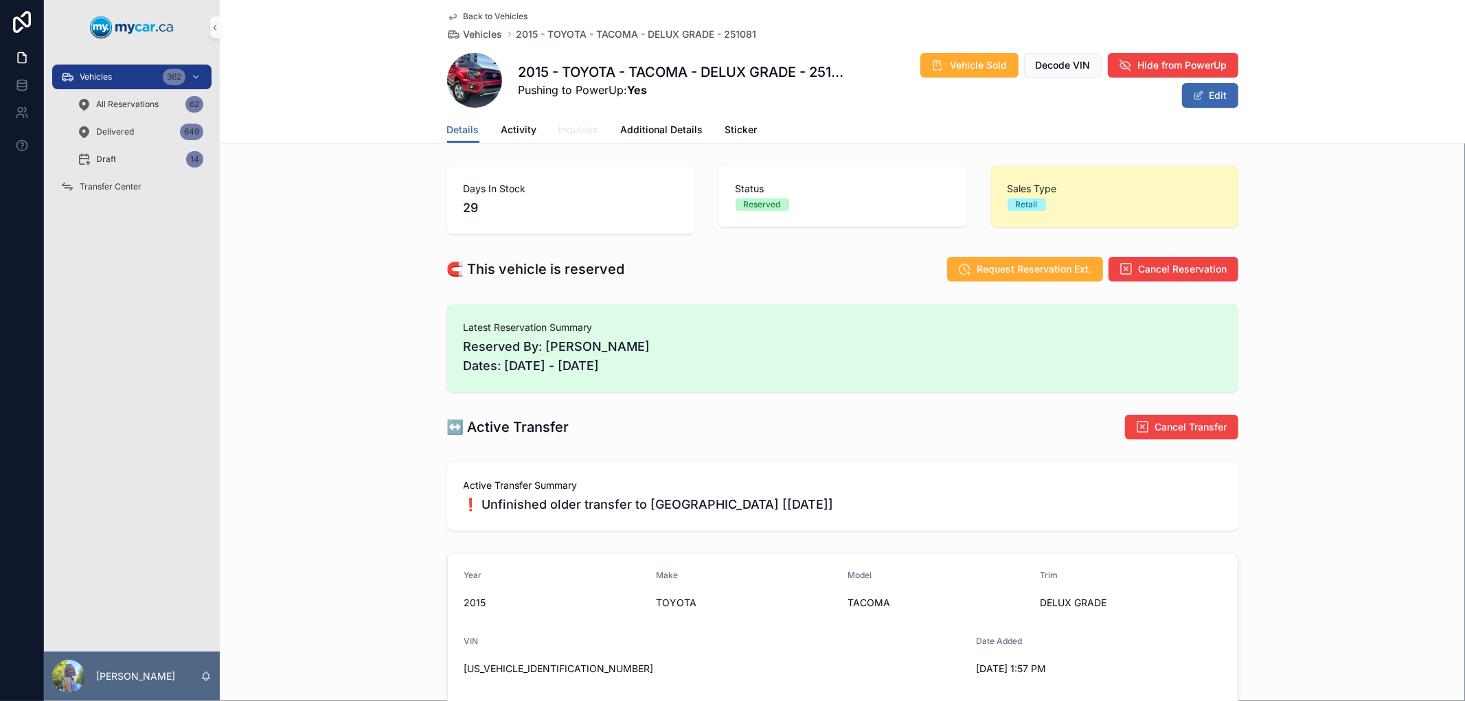
click at [560, 131] on span "Inquiries" at bounding box center [579, 130] width 40 height 14
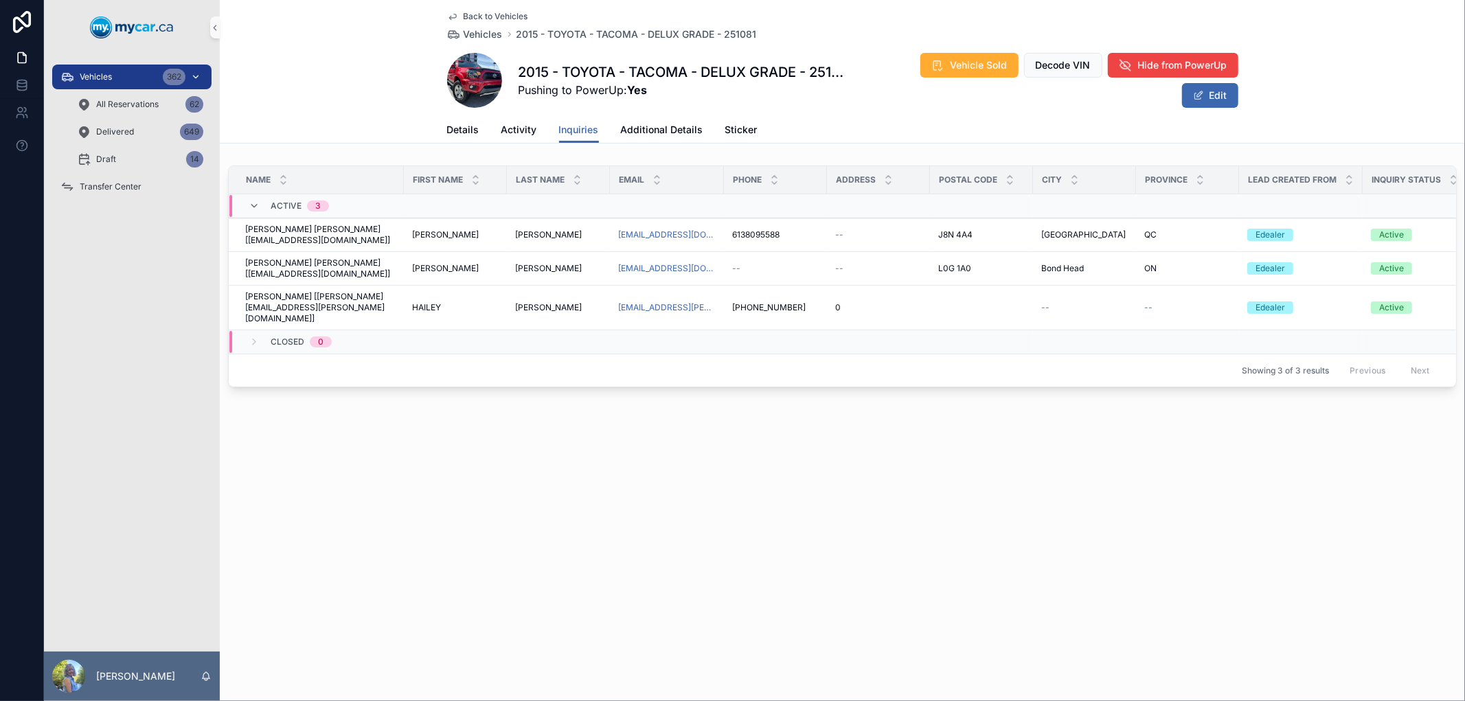
click at [120, 76] on div "Vehicles 362" at bounding box center [131, 77] width 143 height 22
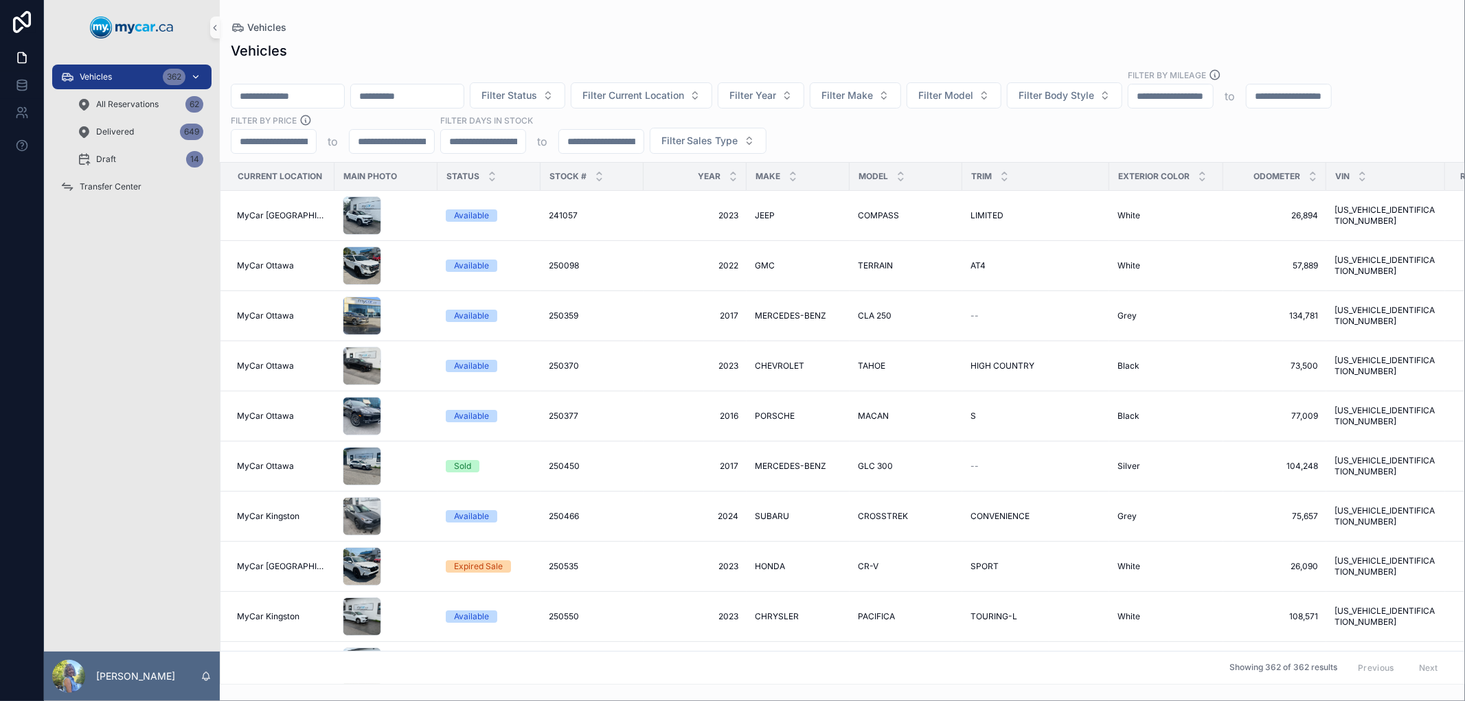
click at [144, 74] on div "Vehicles 362" at bounding box center [131, 77] width 143 height 22
click at [431, 93] on input "scrollable content" at bounding box center [407, 96] width 113 height 19
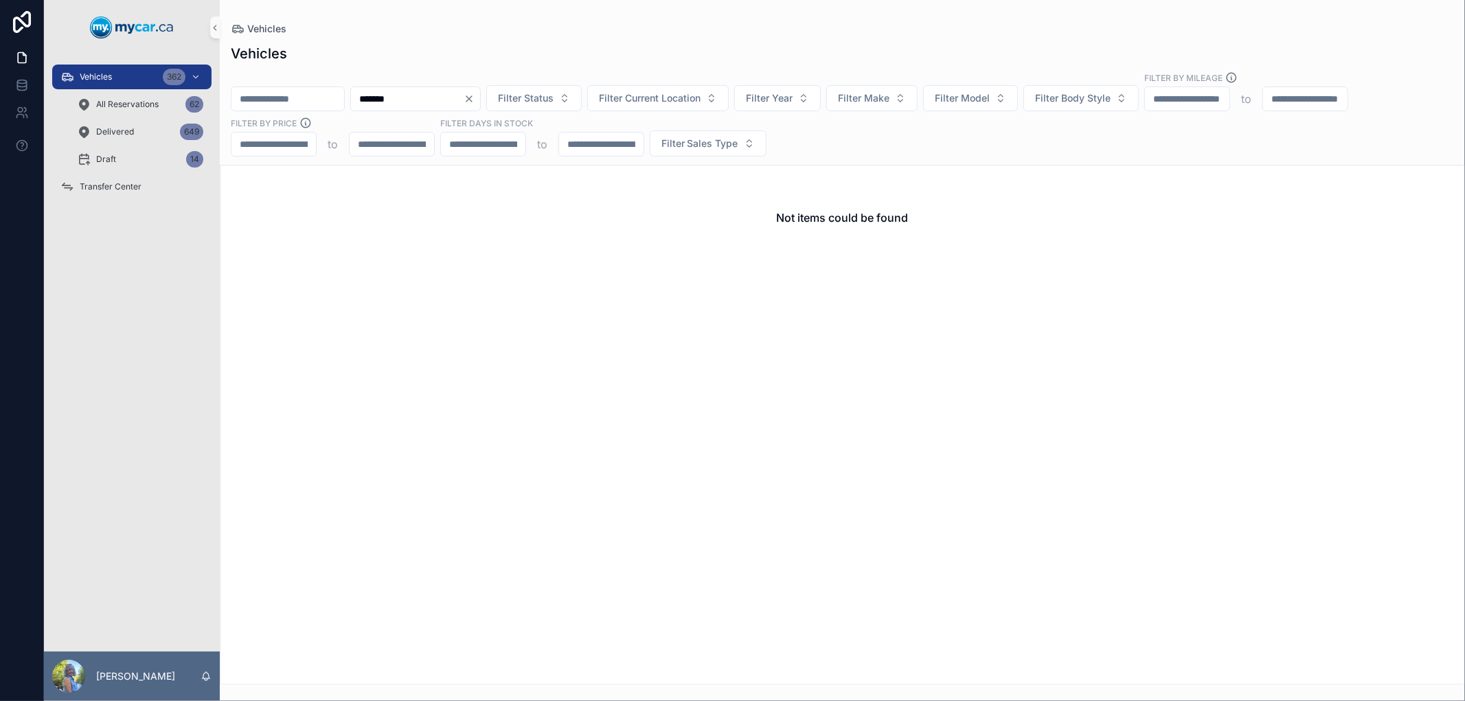
drag, startPoint x: 468, startPoint y: 98, endPoint x: 376, endPoint y: 99, distance: 92.0
click at [376, 99] on div "******* Filter Status Filter Current Location Filter Year Filter Make Filter Mo…" at bounding box center [842, 113] width 1245 height 85
type input "*******"
